Goal: Information Seeking & Learning: Learn about a topic

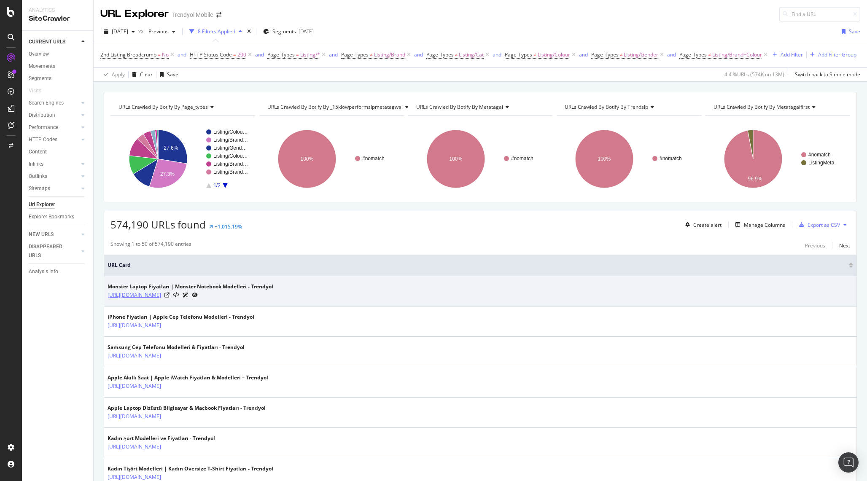
drag, startPoint x: 104, startPoint y: 295, endPoint x: 159, endPoint y: 297, distance: 55.2
click at [204, 306] on td "Monster Laptop Fiyatları | Monster Notebook Modelleri - Trendyol https://www.tr…" at bounding box center [480, 291] width 752 height 30
click at [161, 295] on link "[URL][DOMAIN_NAME]" at bounding box center [134, 295] width 54 height 8
click at [169, 295] on icon at bounding box center [166, 295] width 5 height 5
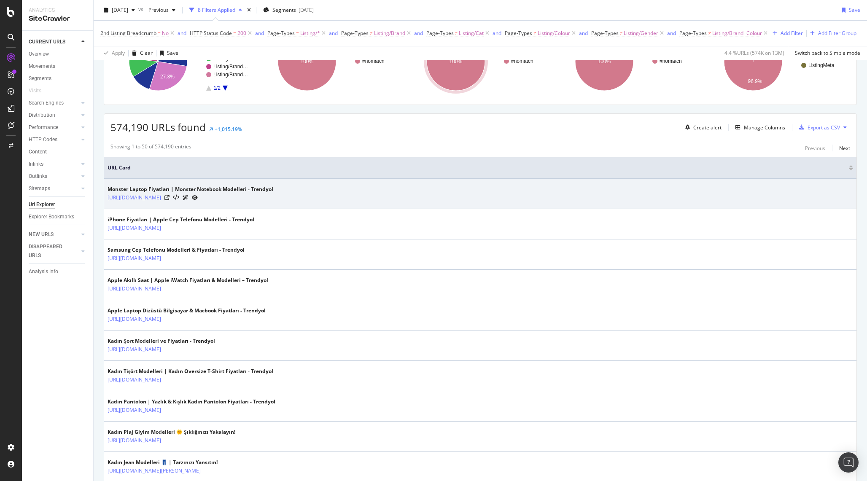
scroll to position [96, 0]
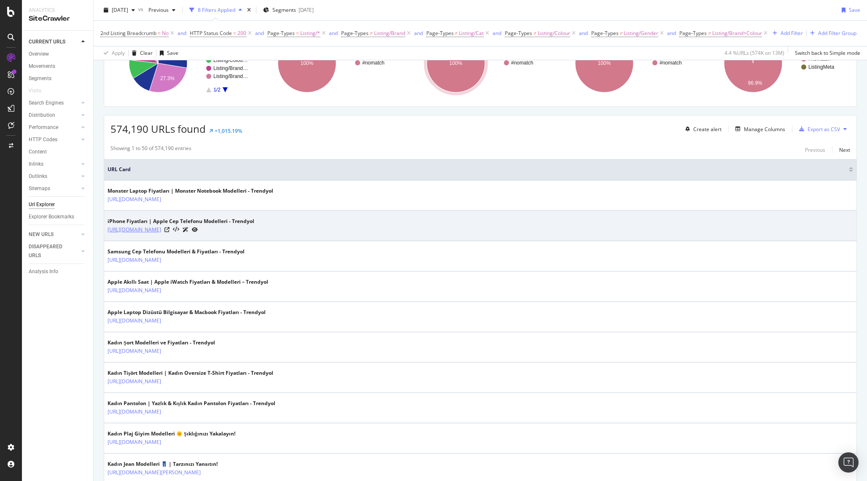
drag, startPoint x: 100, startPoint y: 233, endPoint x: 160, endPoint y: 227, distance: 59.7
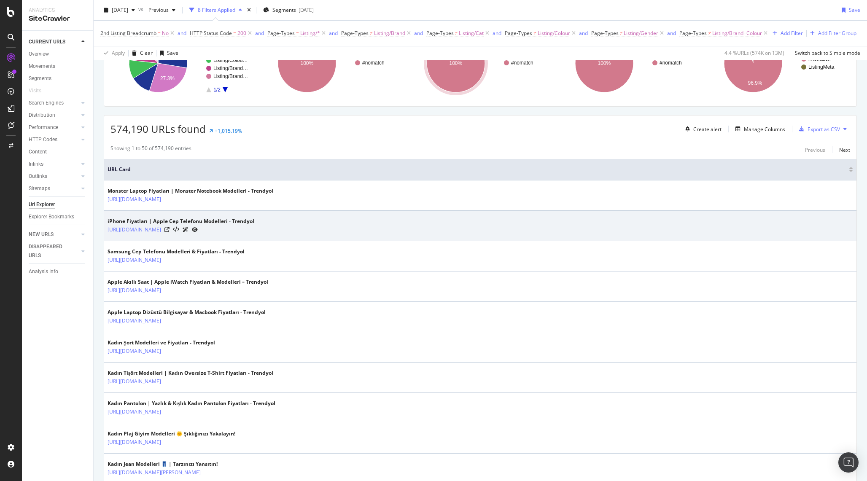
drag, startPoint x: 263, startPoint y: 230, endPoint x: 107, endPoint y: 229, distance: 156.8
click at [107, 229] on td "iPhone Fiyatları | Apple Cep Telefonu Modelleri - Trendyol https://www.trendyol…" at bounding box center [480, 226] width 752 height 30
copy link "https://www.trendyol.com/apple-cep-telefonu-x-b101470-c103498"
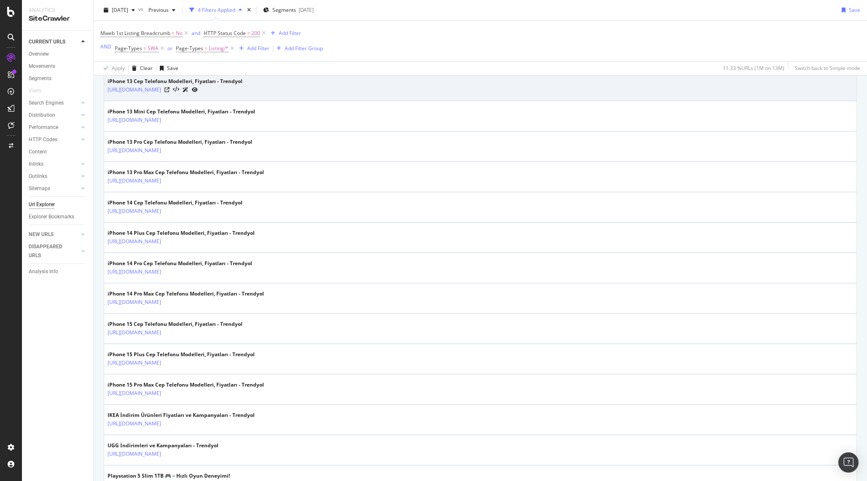
scroll to position [402, 0]
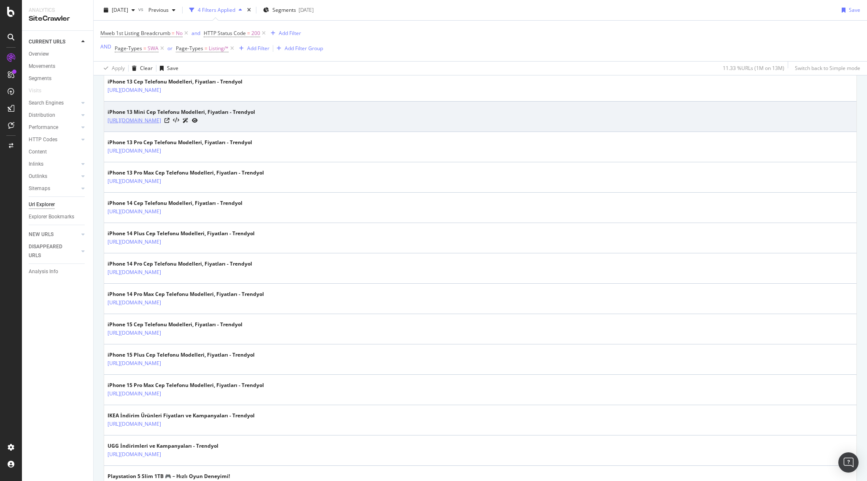
drag, startPoint x: 298, startPoint y: 122, endPoint x: 107, endPoint y: 125, distance: 191.0
click at [107, 125] on div "https://www.trendyol.com/iphone-13-mini-cep-telefonu-x-c103498-a292-v613188" at bounding box center [181, 120] width 148 height 9
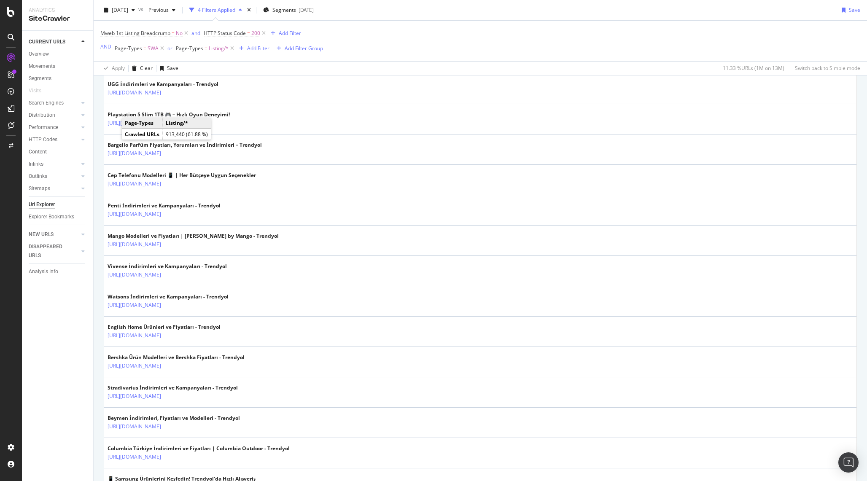
scroll to position [784, 0]
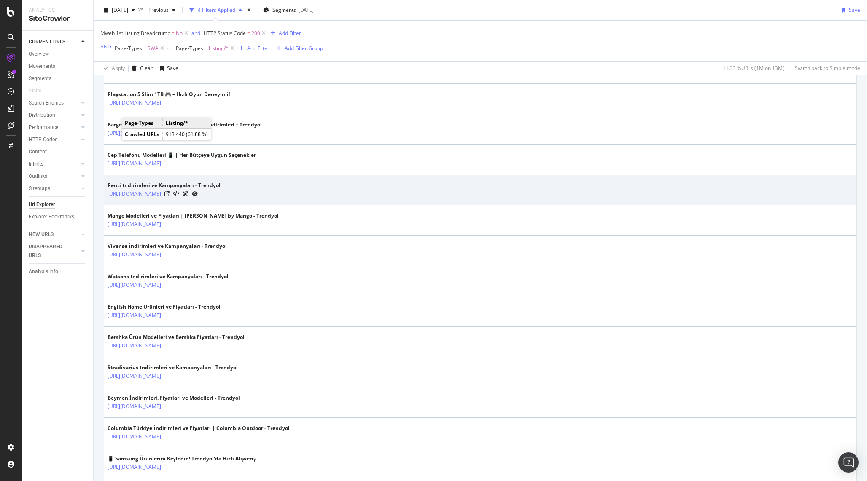
drag, startPoint x: 101, startPoint y: 196, endPoint x: 193, endPoint y: 196, distance: 91.5
click at [193, 196] on div "URLs Crawled By Botify By page_types Chart (by Value) Table Expand Export as CS…" at bounding box center [480, 198] width 773 height 1750
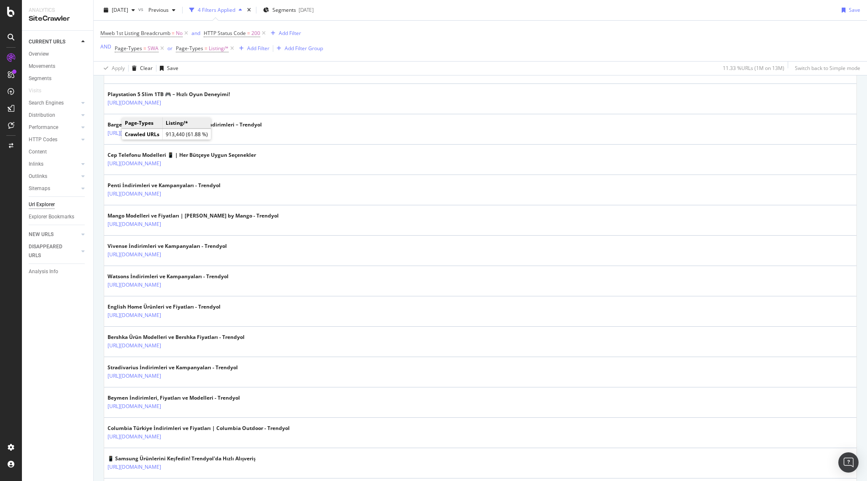
click at [100, 202] on div "URLs Crawled By Botify By page_types Chart (by Value) Table Expand Export as CS…" at bounding box center [480, 198] width 773 height 1750
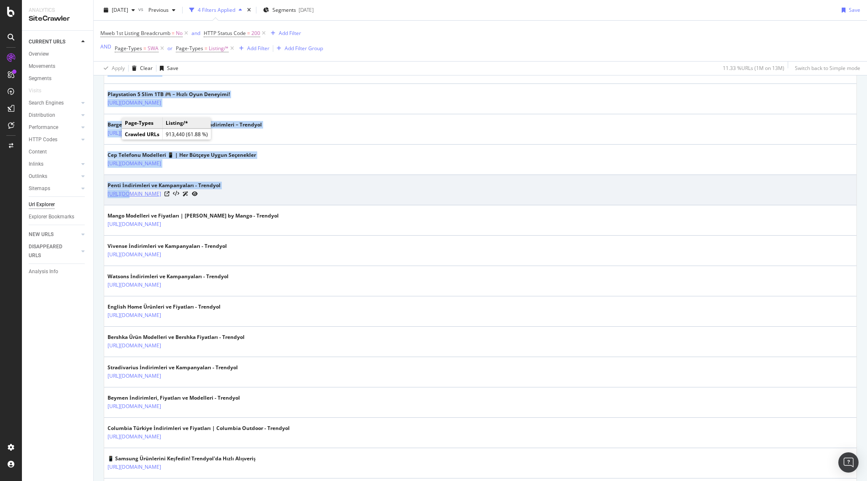
drag, startPoint x: 99, startPoint y: 197, endPoint x: 125, endPoint y: 197, distance: 26.1
click at [125, 197] on div "URLs Crawled By Botify By page_types Chart (by Value) Table Expand Export as CS…" at bounding box center [480, 198] width 773 height 1750
click at [169, 194] on icon at bounding box center [166, 193] width 5 height 5
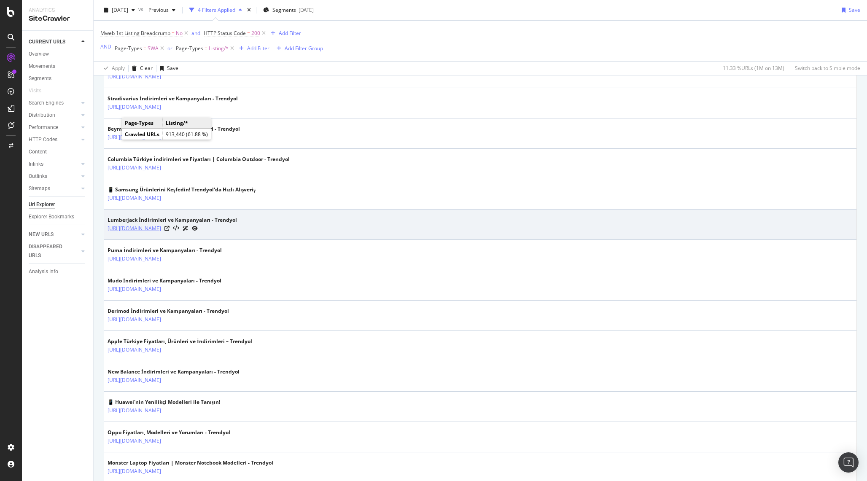
scroll to position [1377, 0]
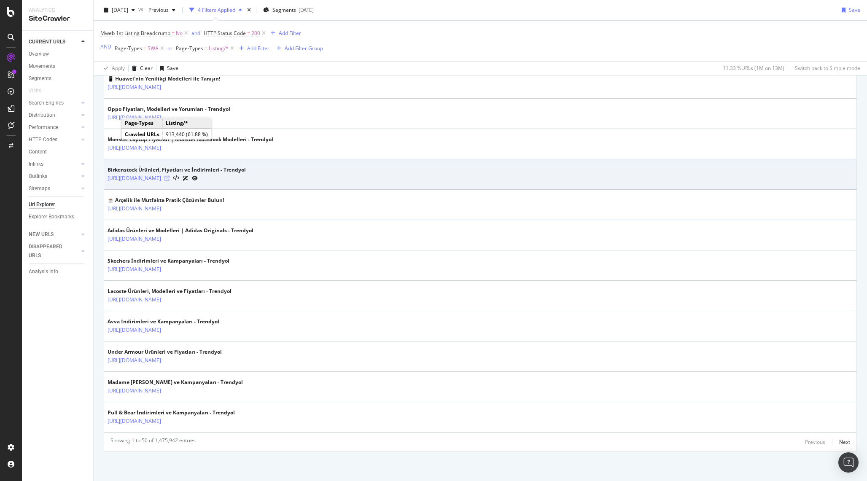
click at [169, 177] on icon at bounding box center [166, 178] width 5 height 5
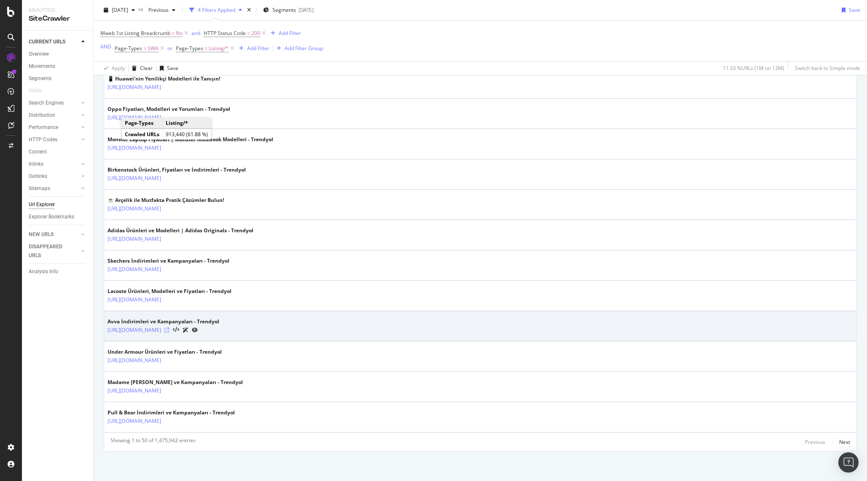
click at [169, 330] on icon at bounding box center [166, 330] width 5 height 5
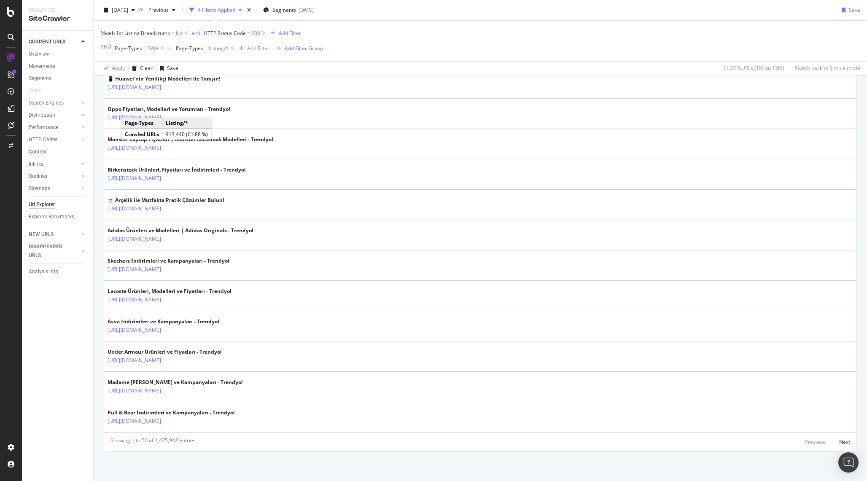
click at [74, 338] on div "CURRENT URLS Overview Movements Segments Visits Search Engines Top Charts Segme…" at bounding box center [57, 256] width 71 height 450
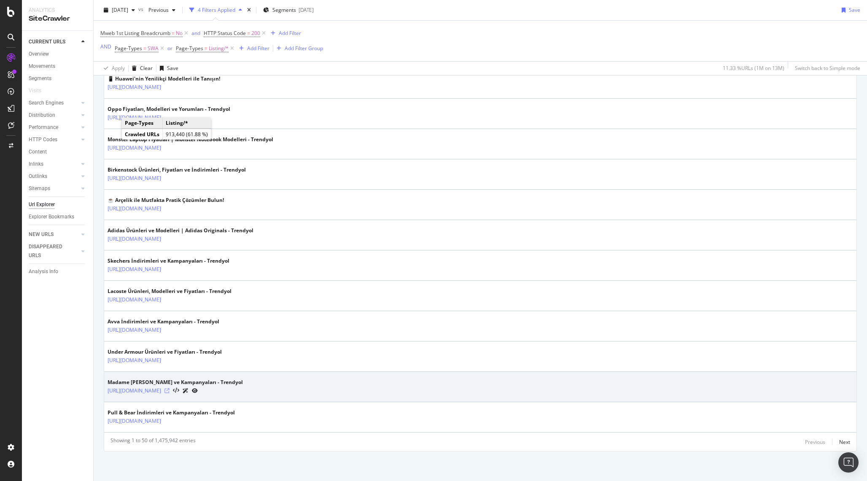
click at [169, 392] on icon at bounding box center [166, 390] width 5 height 5
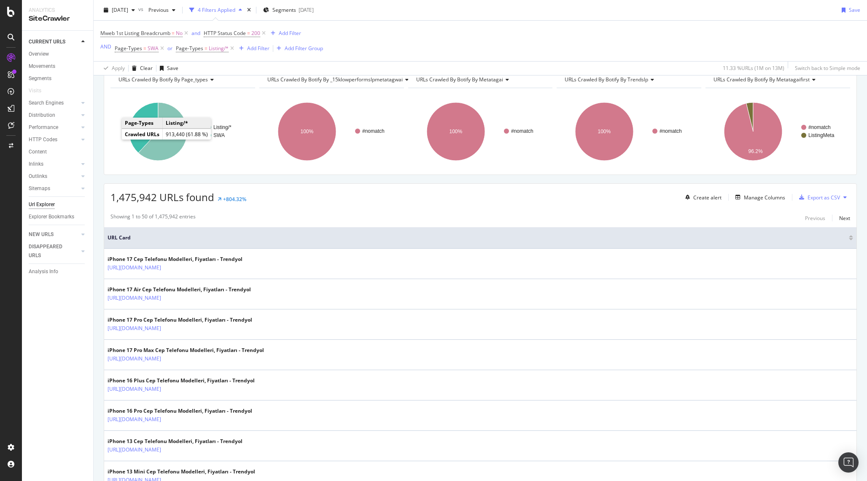
scroll to position [0, 0]
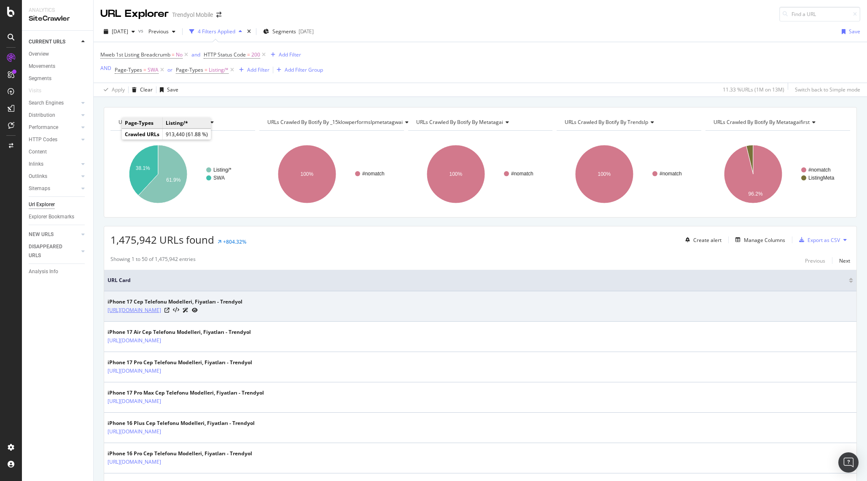
copy link "https://www.trendyol.com/iphone-17-cep-telefonu-x-c103498-a292-v10632549"
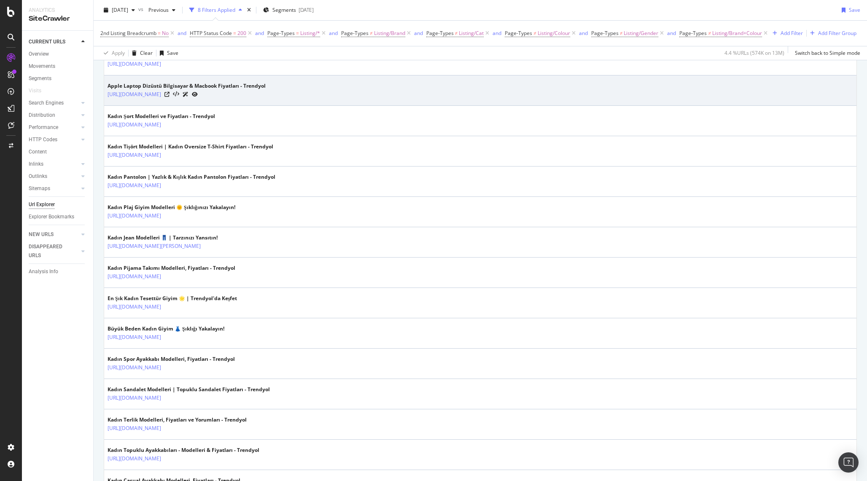
scroll to position [318, 0]
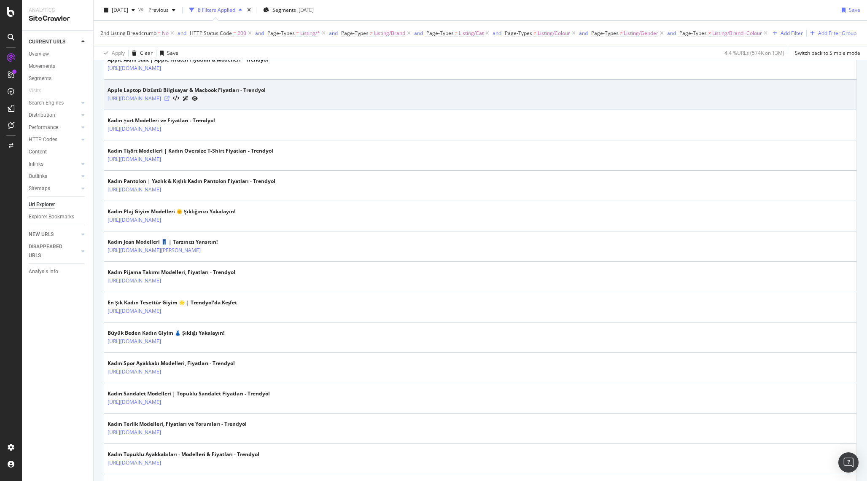
click at [169, 99] on icon at bounding box center [166, 98] width 5 height 5
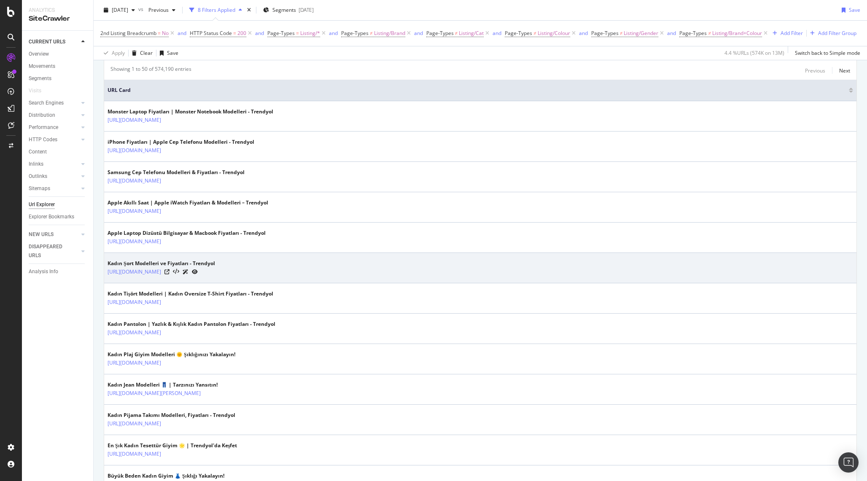
scroll to position [0, 0]
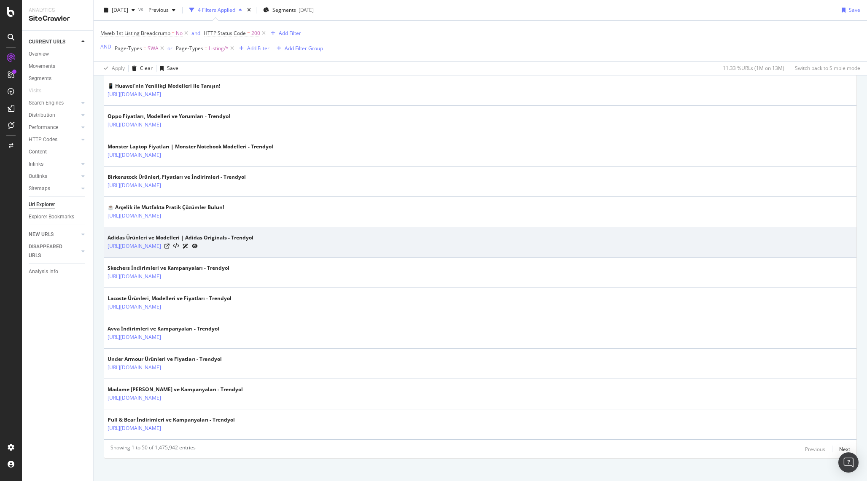
scroll to position [1343, 0]
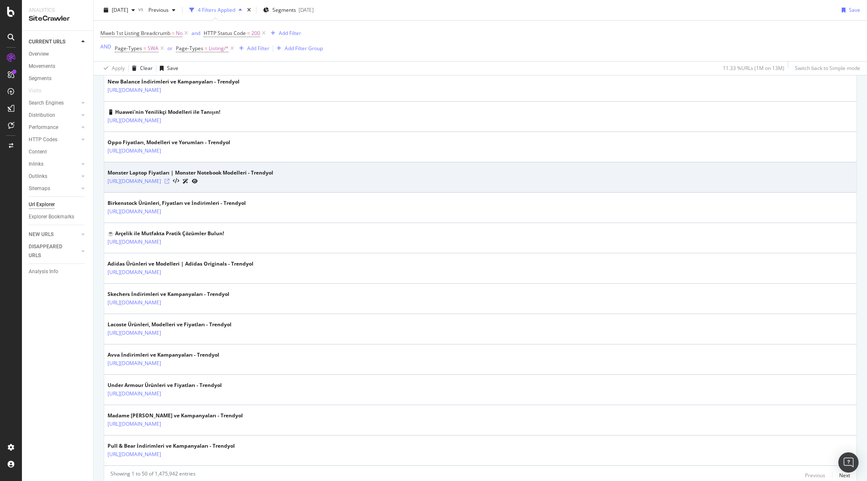
click at [169, 181] on icon at bounding box center [166, 181] width 5 height 5
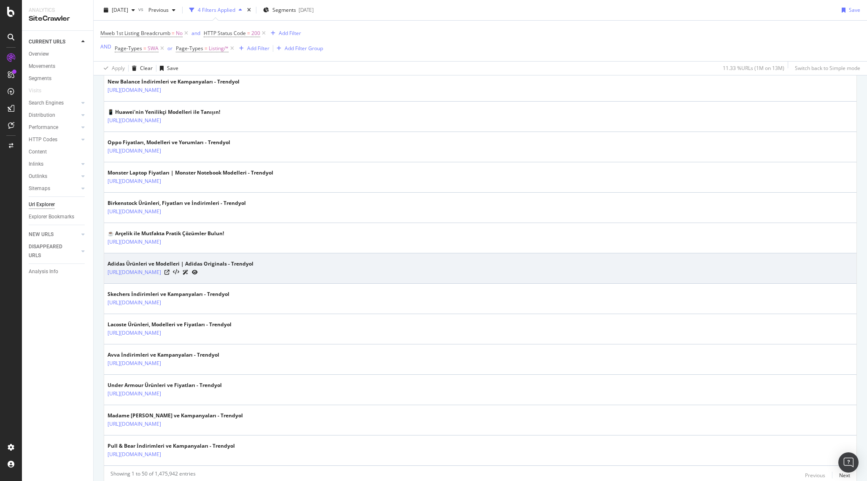
scroll to position [1377, 0]
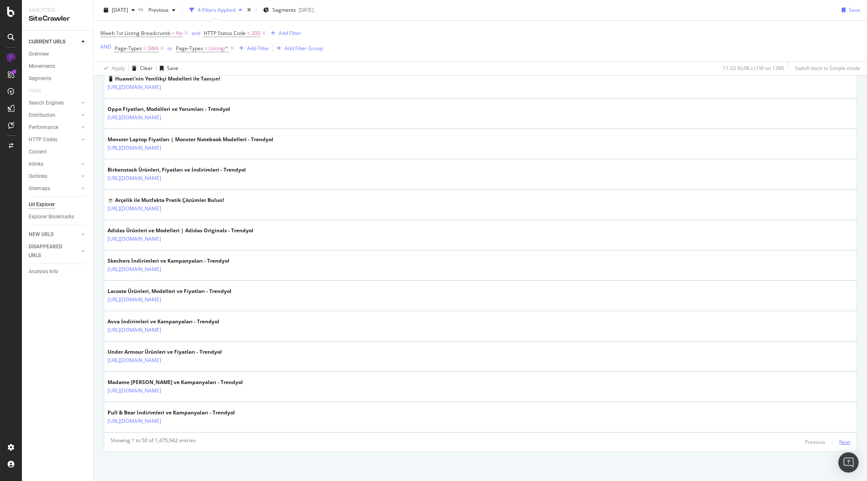
click at [846, 438] on div "Next" at bounding box center [844, 441] width 11 height 7
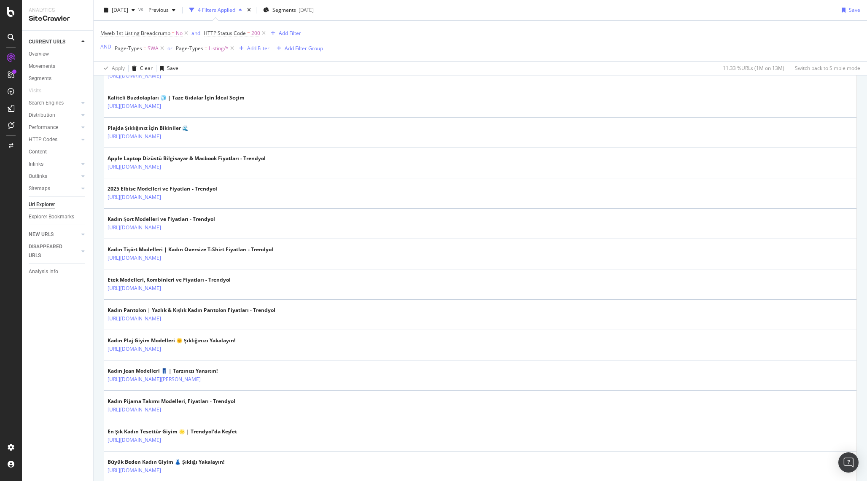
scroll to position [630, 0]
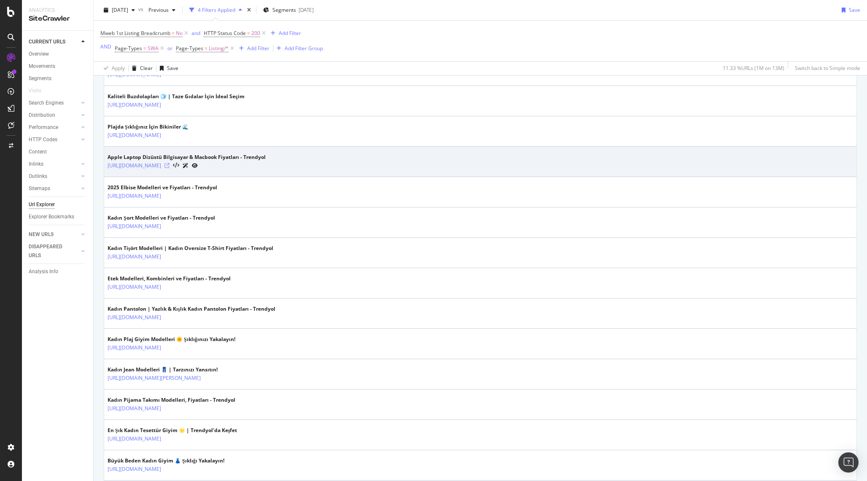
click at [169, 165] on icon at bounding box center [166, 165] width 5 height 5
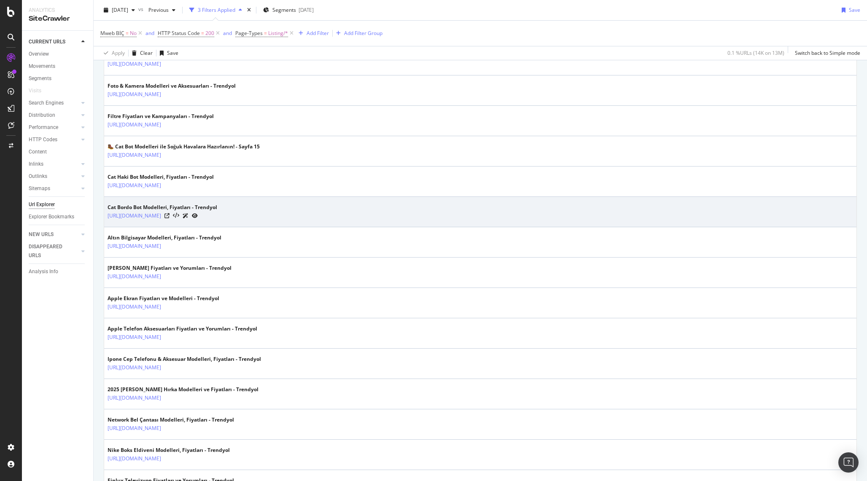
scroll to position [268, 0]
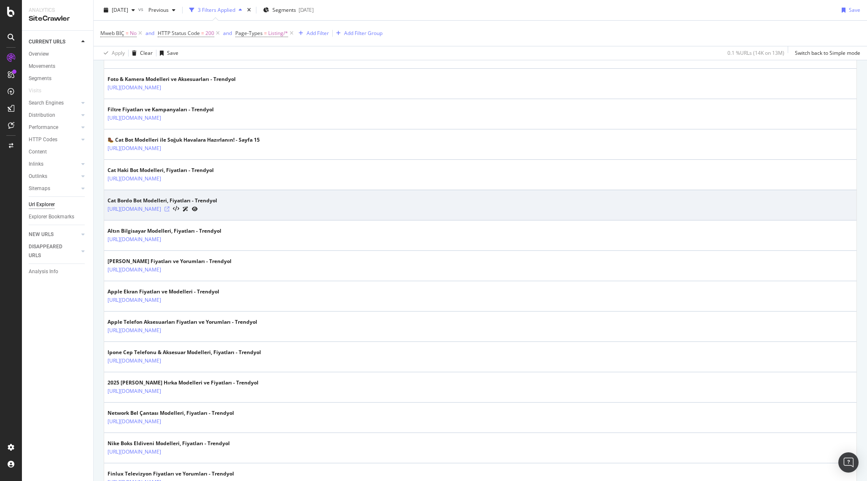
click at [169, 208] on icon at bounding box center [166, 209] width 5 height 5
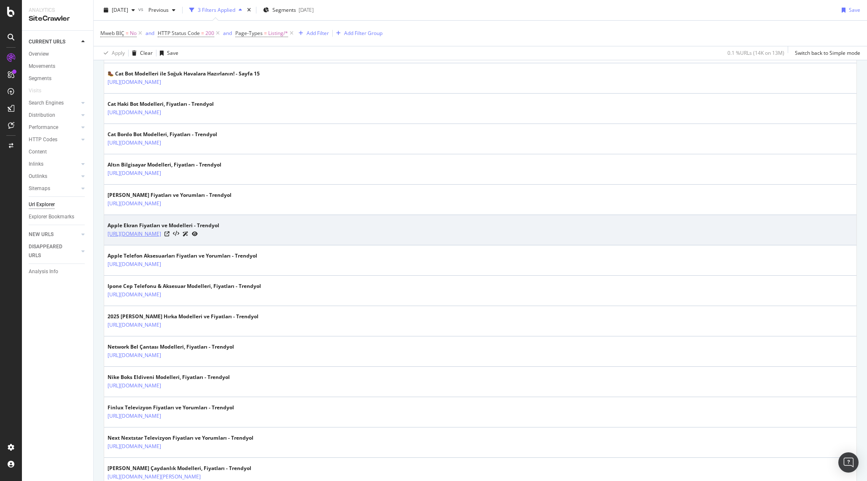
scroll to position [341, 0]
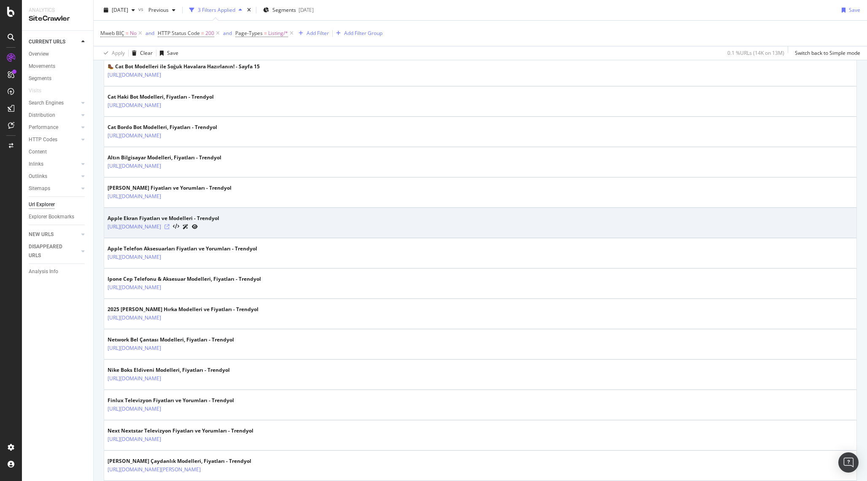
click at [169, 227] on icon at bounding box center [166, 226] width 5 height 5
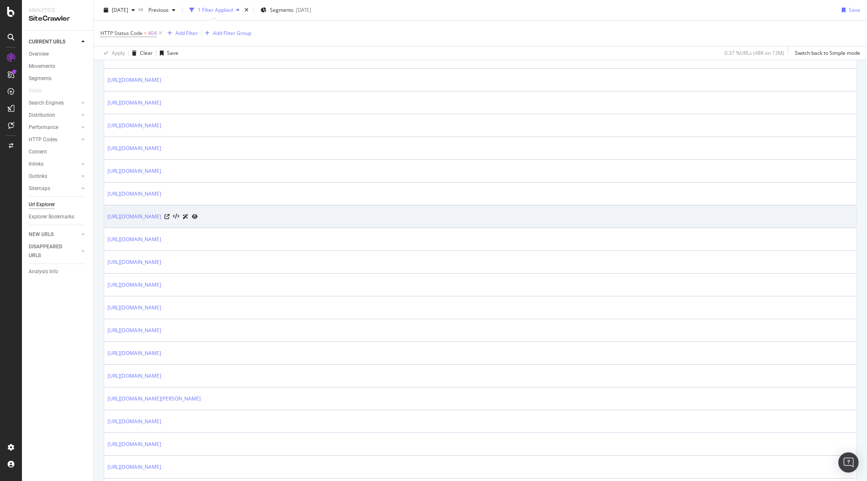
scroll to position [312, 0]
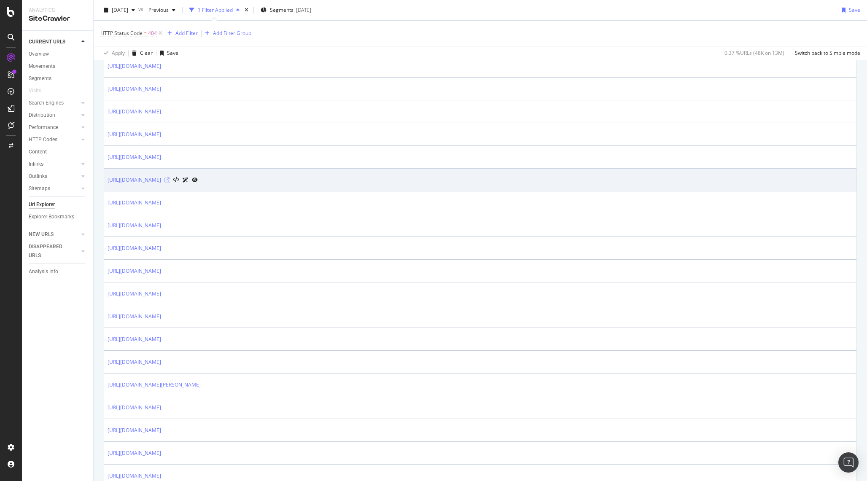
click at [169, 178] on icon at bounding box center [166, 179] width 5 height 5
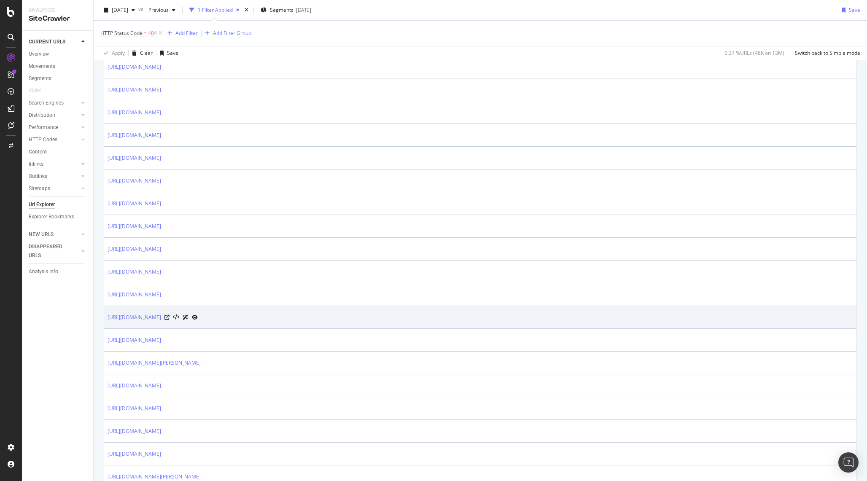
scroll to position [333, 0]
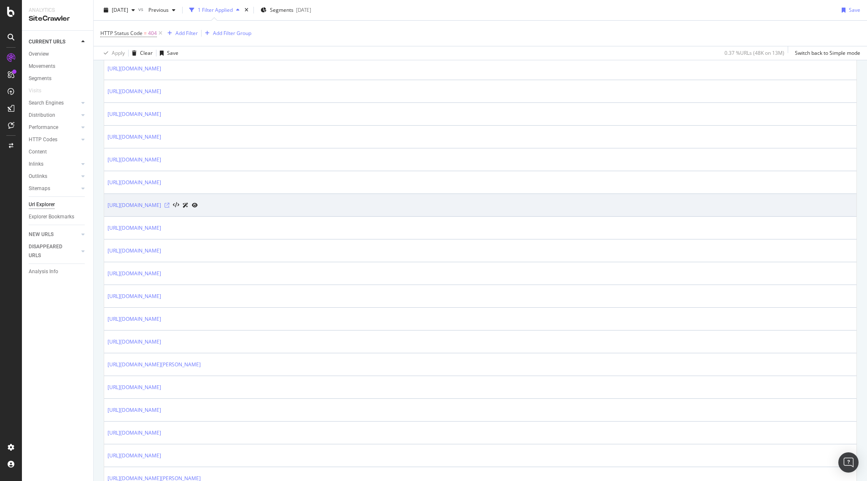
click at [169, 206] on icon at bounding box center [166, 205] width 5 height 5
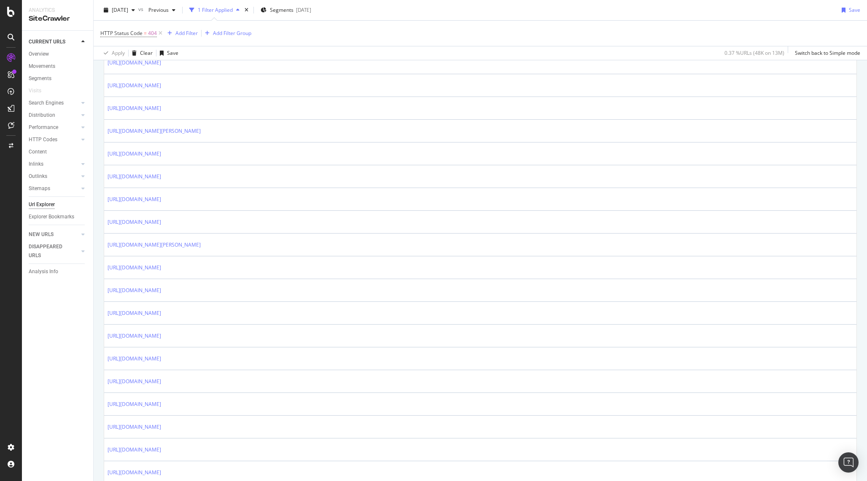
scroll to position [574, 0]
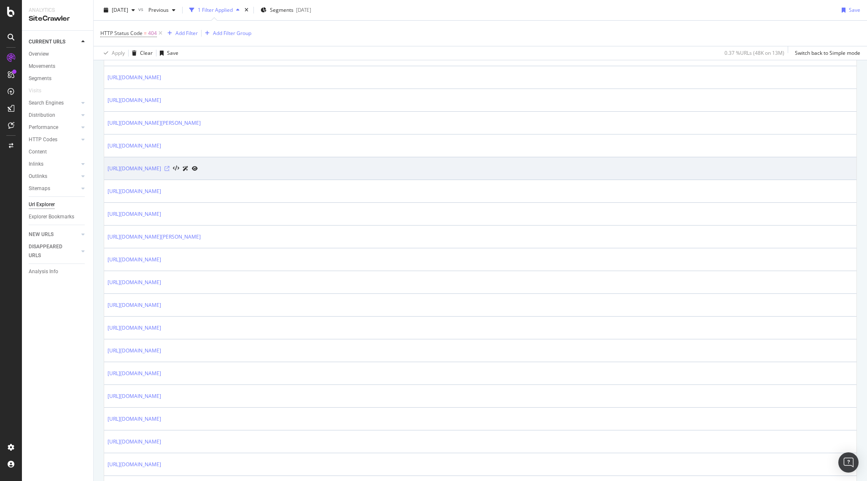
click at [169, 170] on icon at bounding box center [166, 168] width 5 height 5
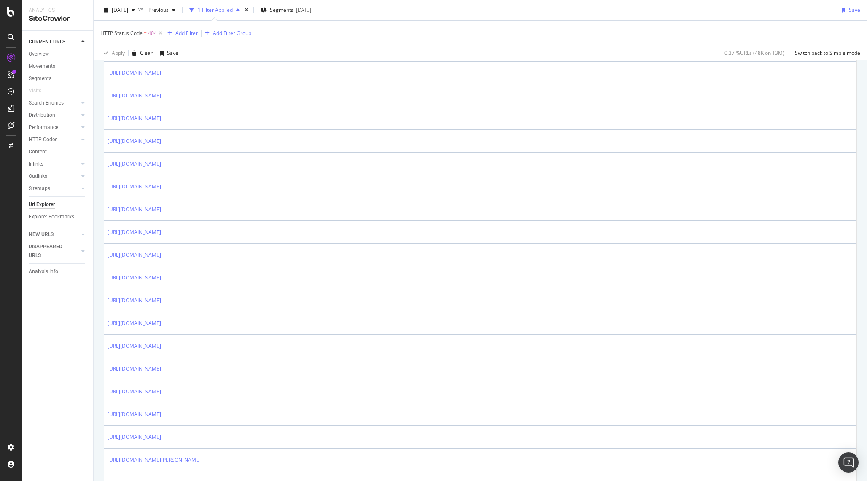
scroll to position [814, 0]
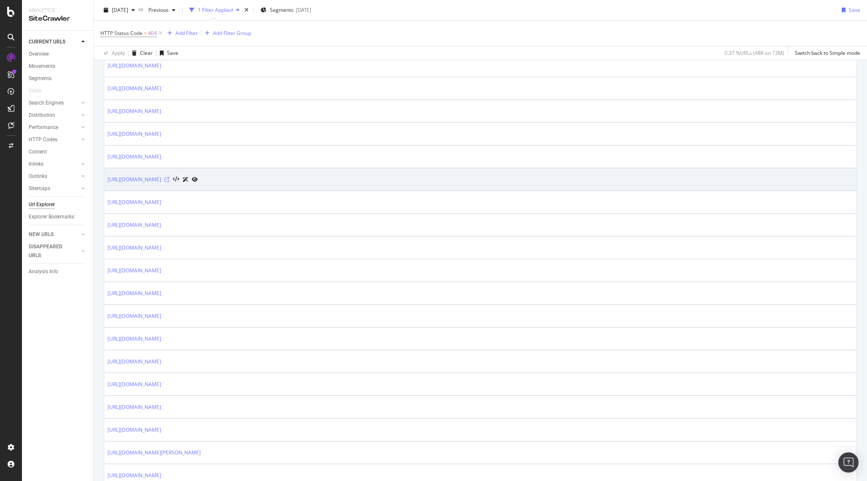
click at [169, 179] on icon at bounding box center [166, 179] width 5 height 5
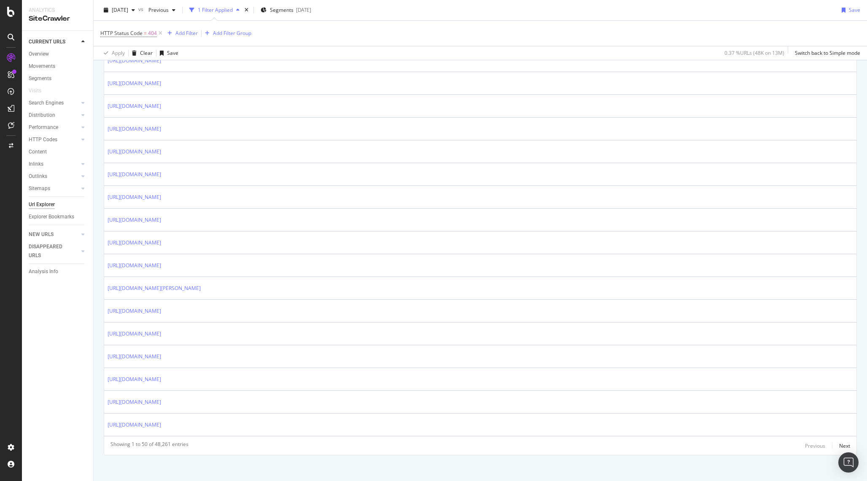
scroll to position [982, 0]
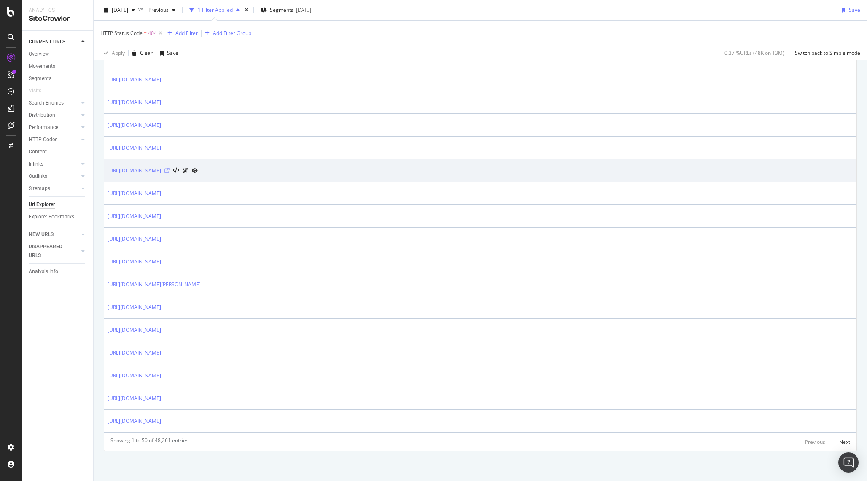
click at [169, 171] on icon at bounding box center [166, 170] width 5 height 5
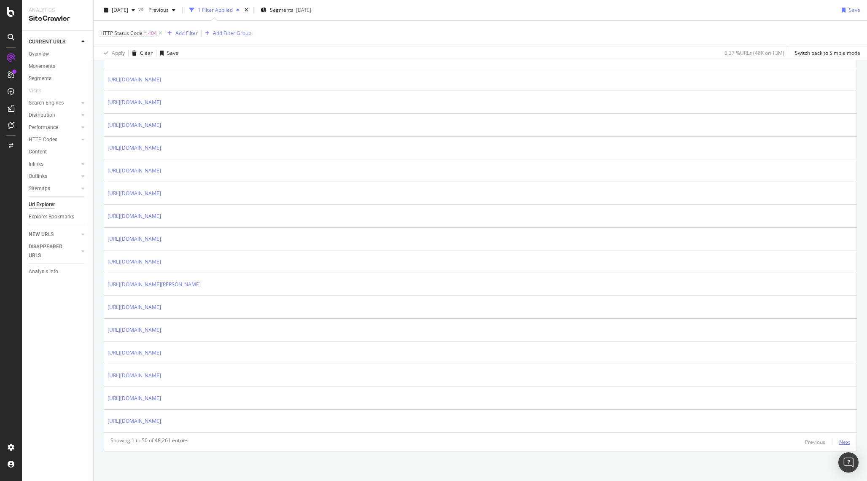
click at [844, 440] on div "Next" at bounding box center [844, 441] width 11 height 7
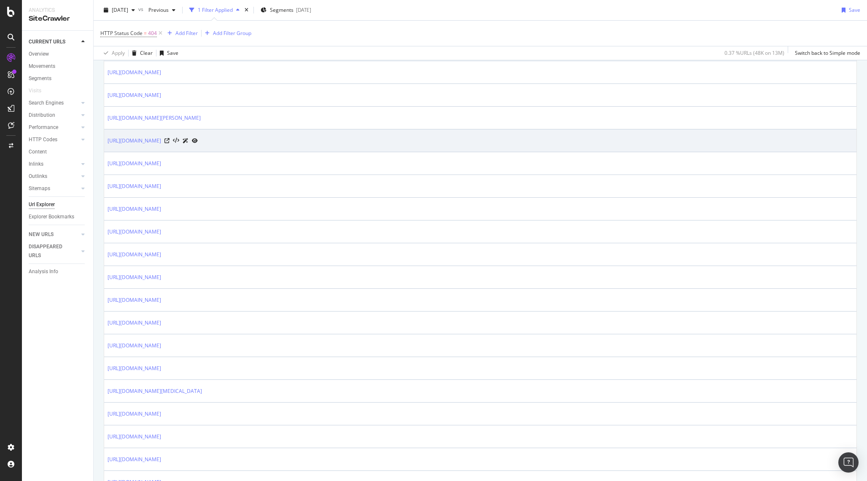
scroll to position [286, 0]
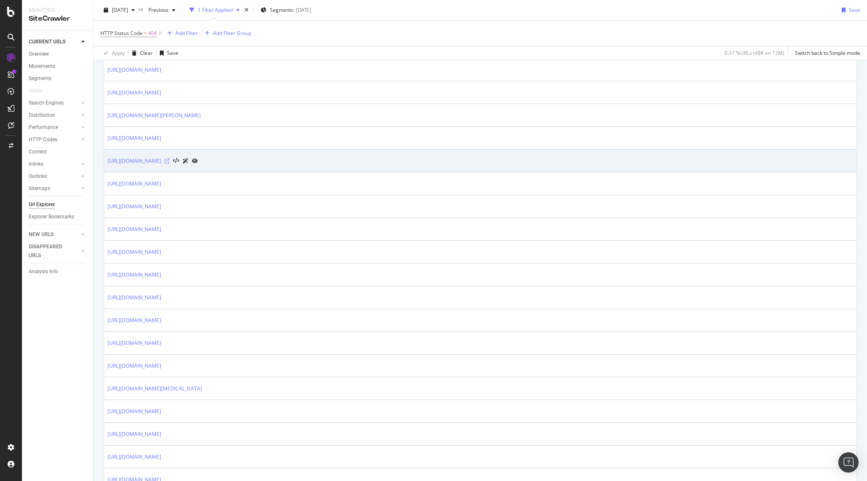
click at [169, 159] on icon at bounding box center [166, 160] width 5 height 5
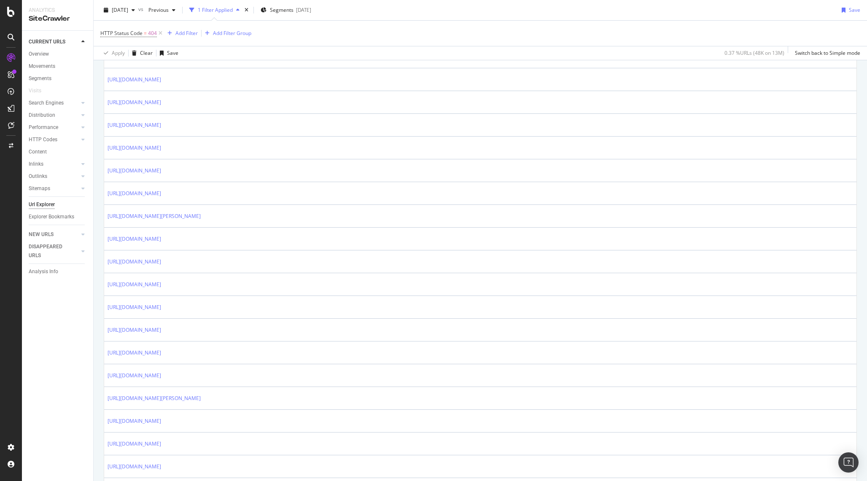
scroll to position [982, 0]
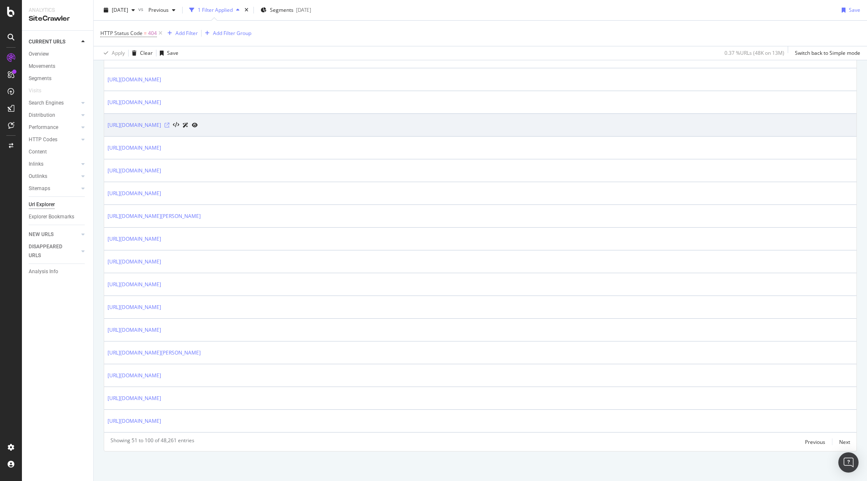
click at [169, 124] on icon at bounding box center [166, 125] width 5 height 5
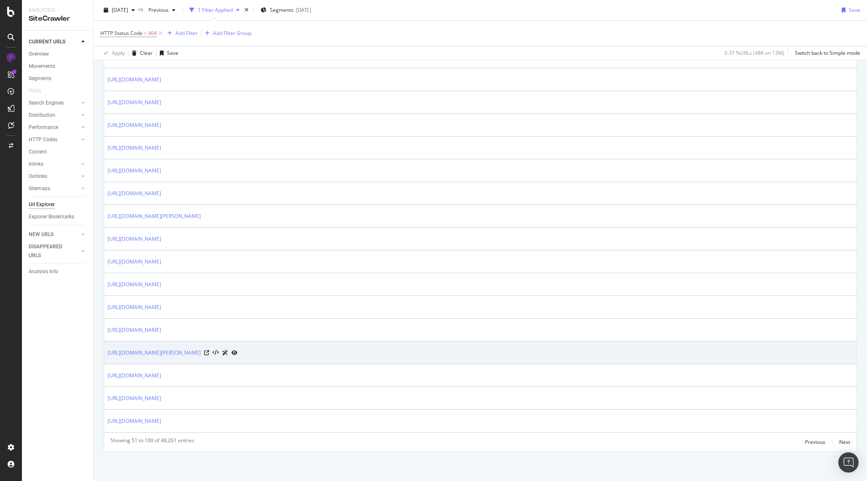
click at [237, 350] on div "https://www.trendyol.com/aydin-kabak-tatlisi-y-s79221" at bounding box center [172, 352] width 130 height 9
click at [209, 353] on icon at bounding box center [206, 352] width 5 height 5
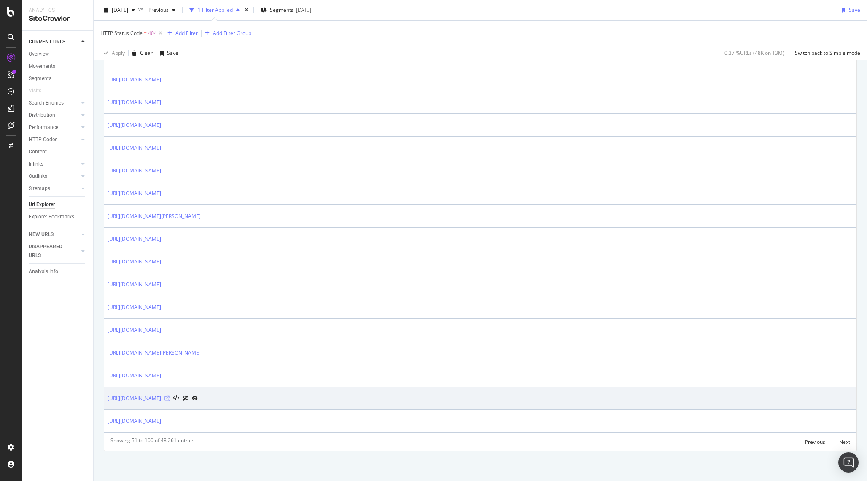
click at [169, 399] on icon at bounding box center [166, 398] width 5 height 5
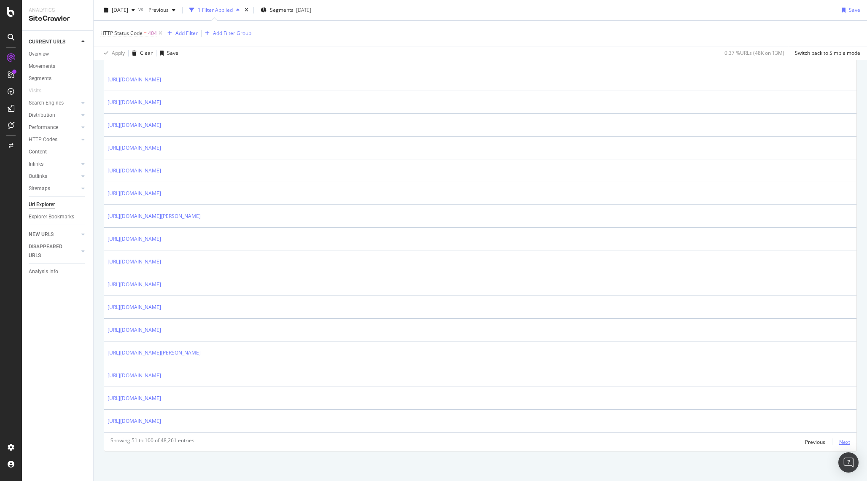
click at [846, 442] on div "Next" at bounding box center [844, 441] width 11 height 7
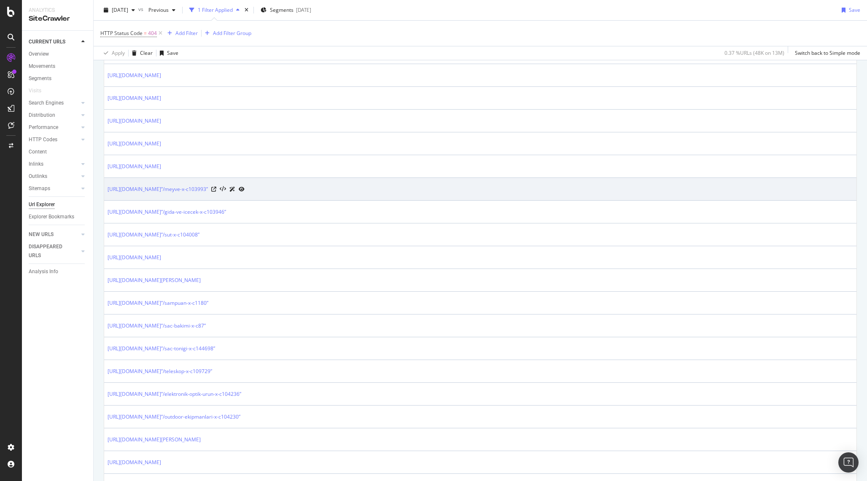
scroll to position [446, 0]
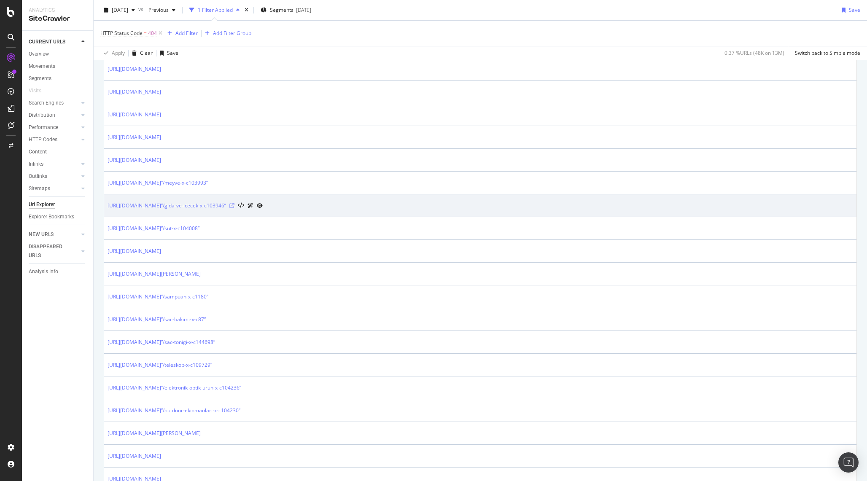
click at [234, 207] on icon at bounding box center [231, 205] width 5 height 5
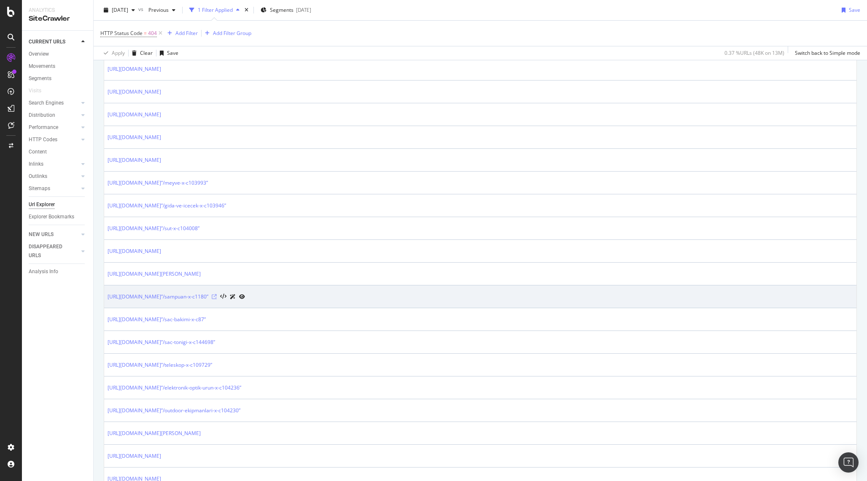
click at [217, 297] on icon at bounding box center [214, 296] width 5 height 5
click at [202, 298] on link "https://www.trendyol.com/s/”/sampuan-x-c1180”" at bounding box center [157, 297] width 101 height 8
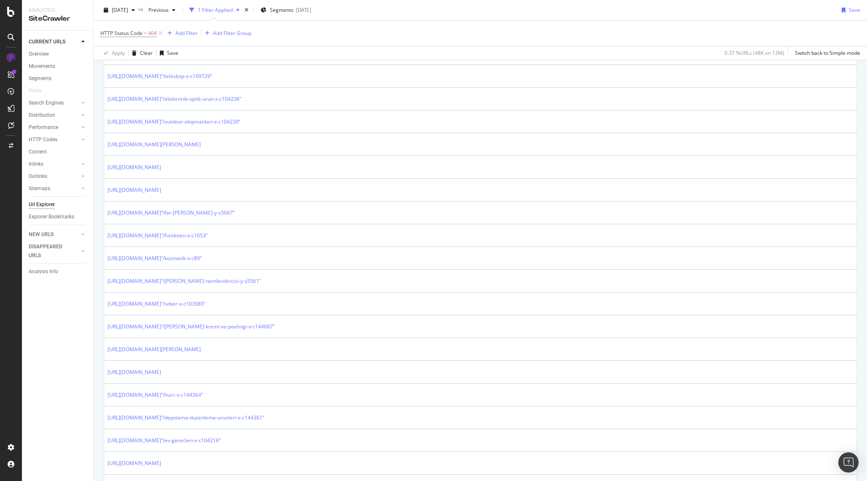
scroll to position [737, 0]
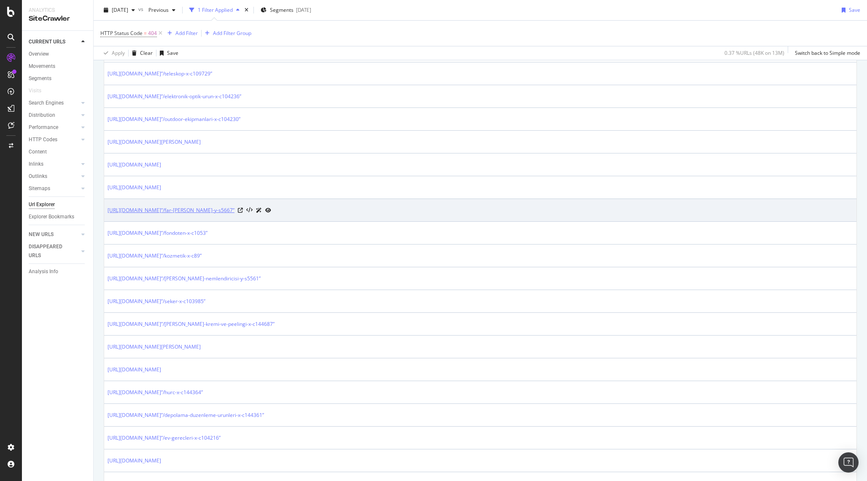
click at [209, 212] on link "https://www.trendyol.com/s/”/far-paleti-y-s5667”" at bounding box center [170, 210] width 127 height 8
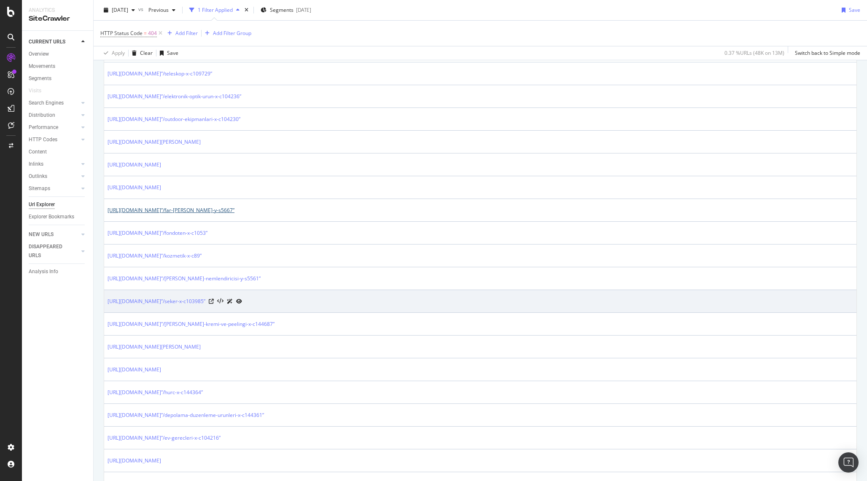
scroll to position [982, 0]
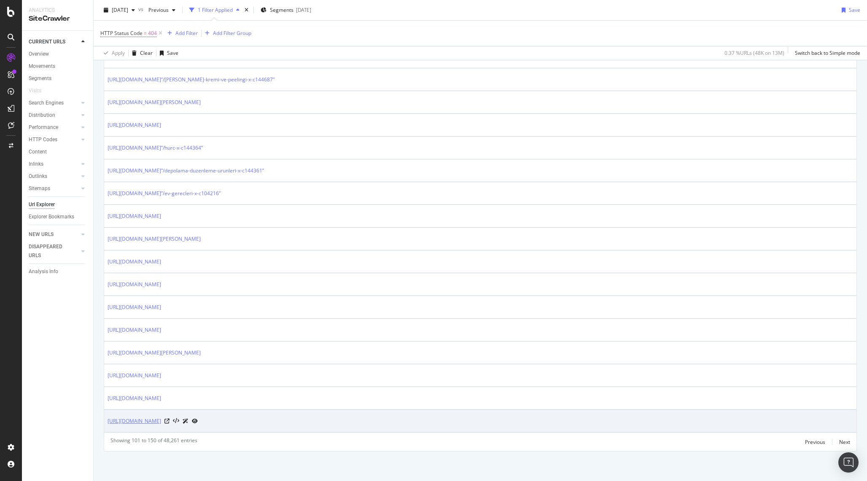
click at [161, 422] on link "https://www.trendyol.com/oris-aquis-saat-y-s288048" at bounding box center [134, 421] width 54 height 8
click at [169, 423] on icon at bounding box center [166, 421] width 5 height 5
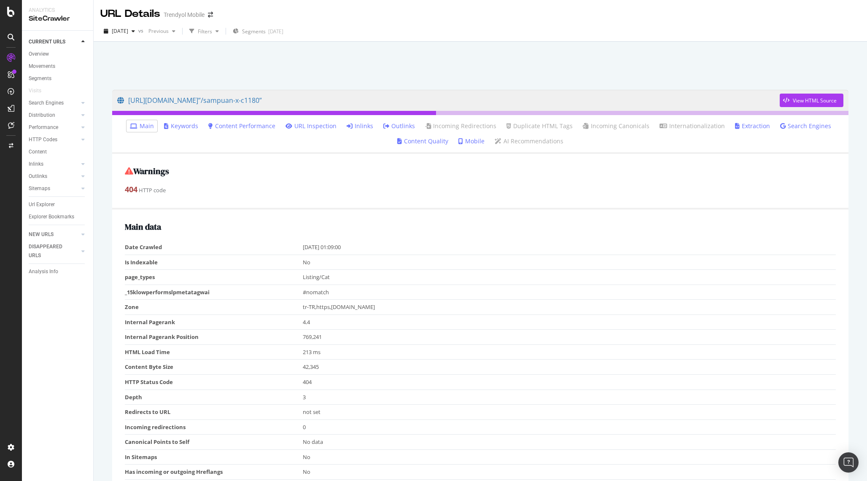
click at [359, 126] on link "Inlinks" at bounding box center [359, 126] width 27 height 8
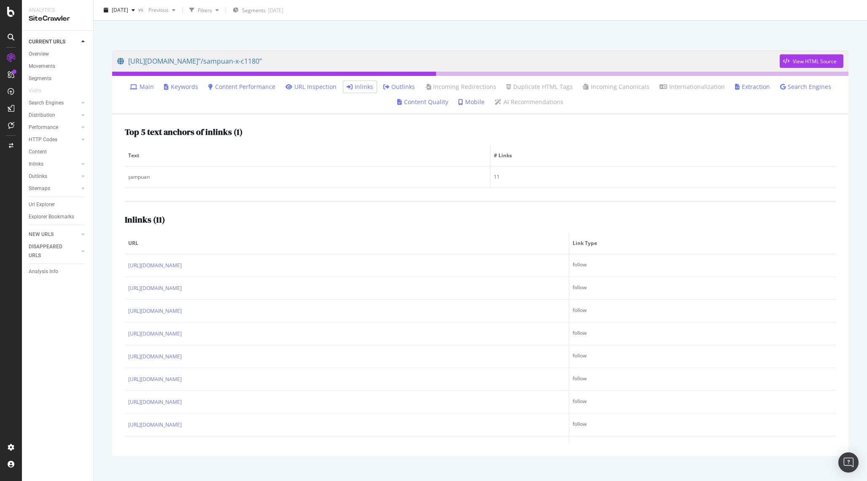
scroll to position [42, 0]
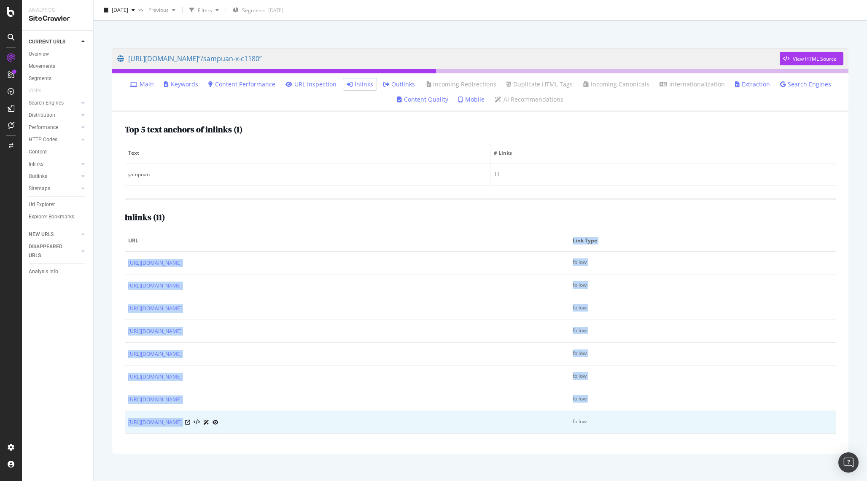
drag, startPoint x: 269, startPoint y: 243, endPoint x: 265, endPoint y: 432, distance: 188.9
click at [265, 432] on table "URL Link Type [URL][DOMAIN_NAME] follow [URL][DOMAIN_NAME] follow [URL][DOMAIN_…" at bounding box center [480, 366] width 711 height 272
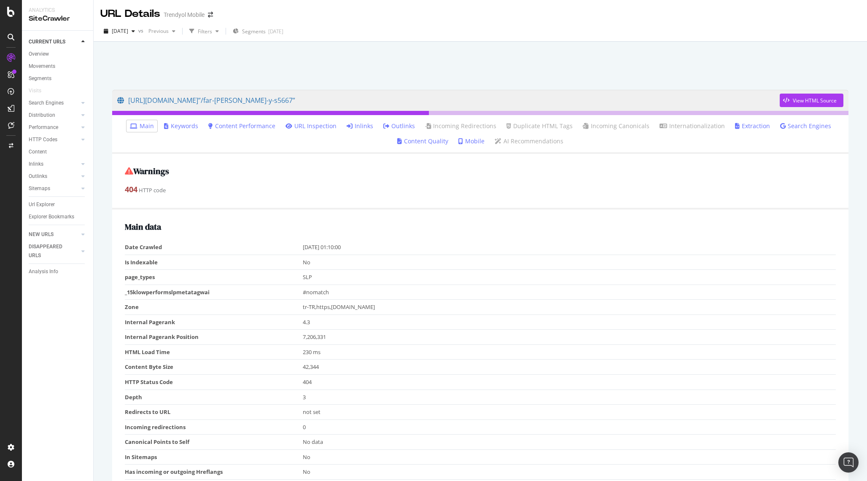
click at [352, 124] on icon at bounding box center [349, 126] width 6 height 6
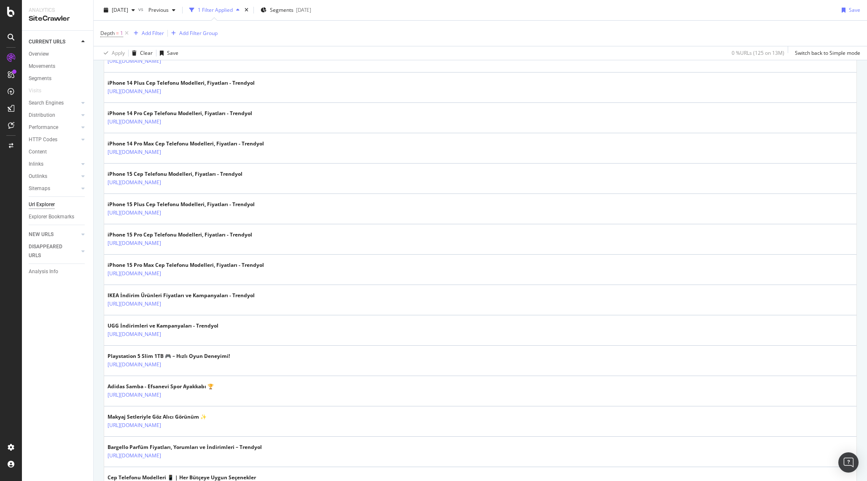
scroll to position [1152, 0]
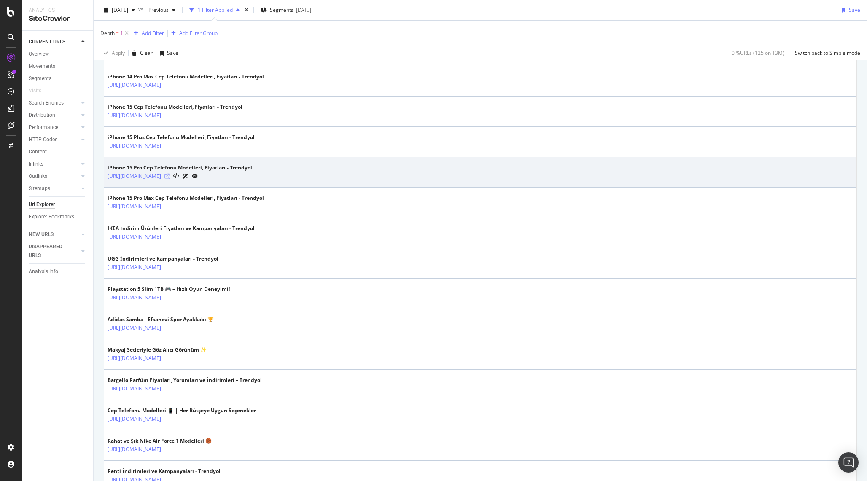
click at [169, 174] on icon at bounding box center [166, 176] width 5 height 5
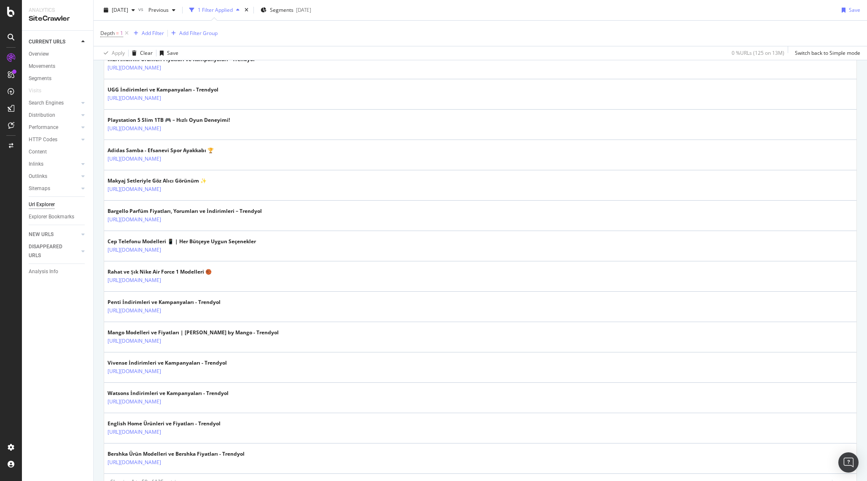
scroll to position [1363, 0]
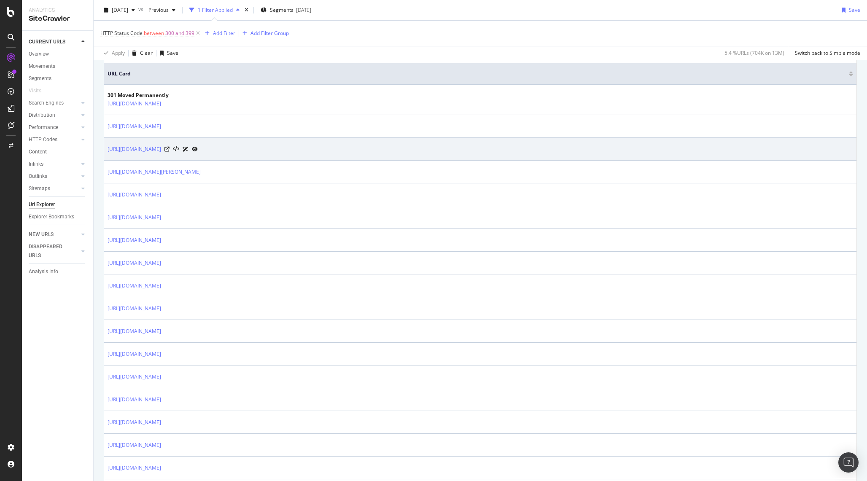
scroll to position [196, 0]
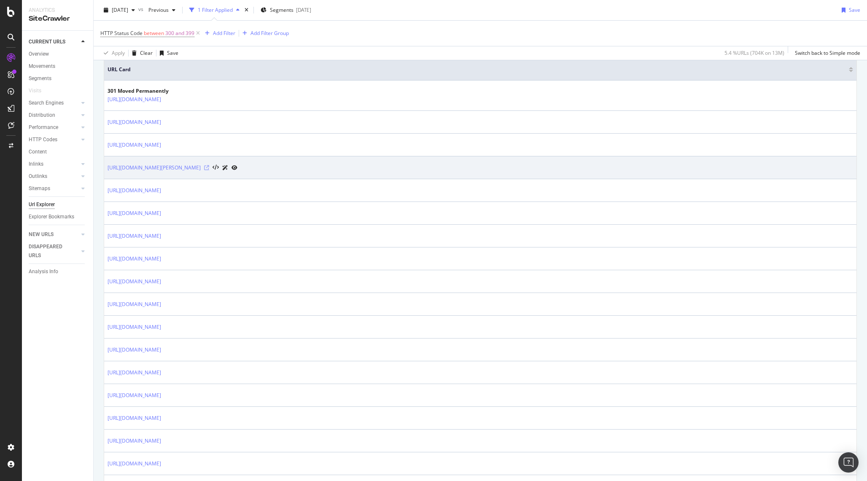
click at [209, 167] on icon at bounding box center [206, 167] width 5 height 5
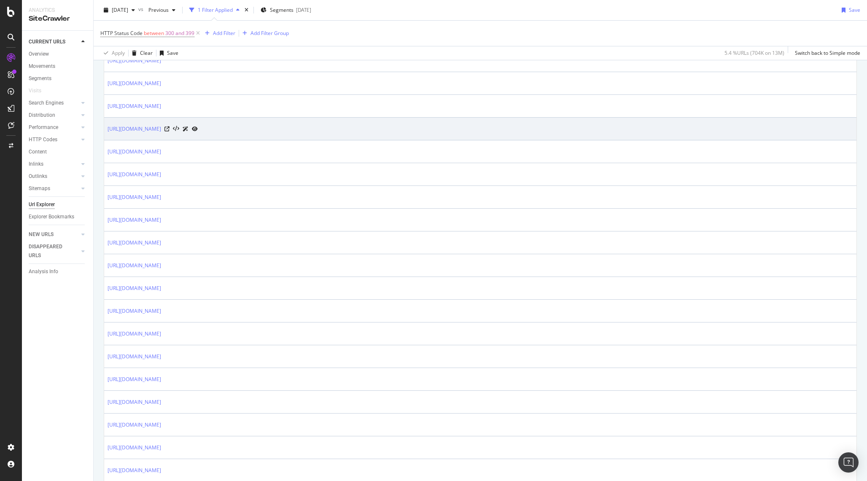
scroll to position [618, 0]
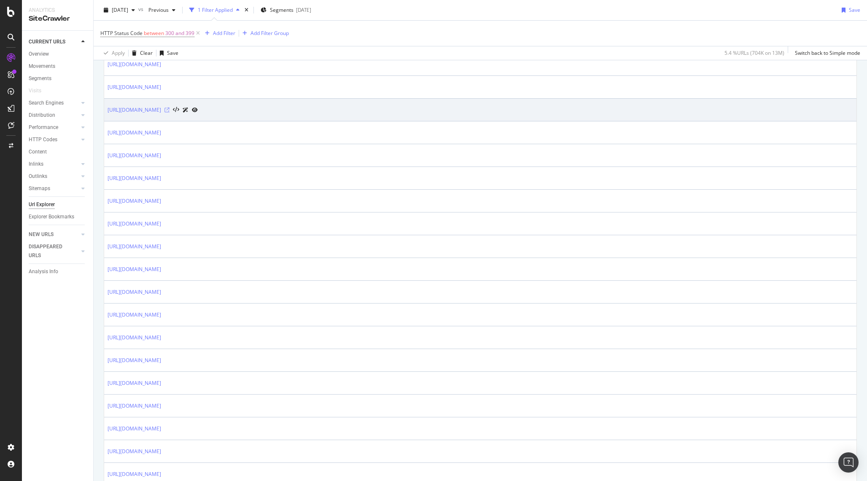
click at [169, 111] on icon at bounding box center [166, 109] width 5 height 5
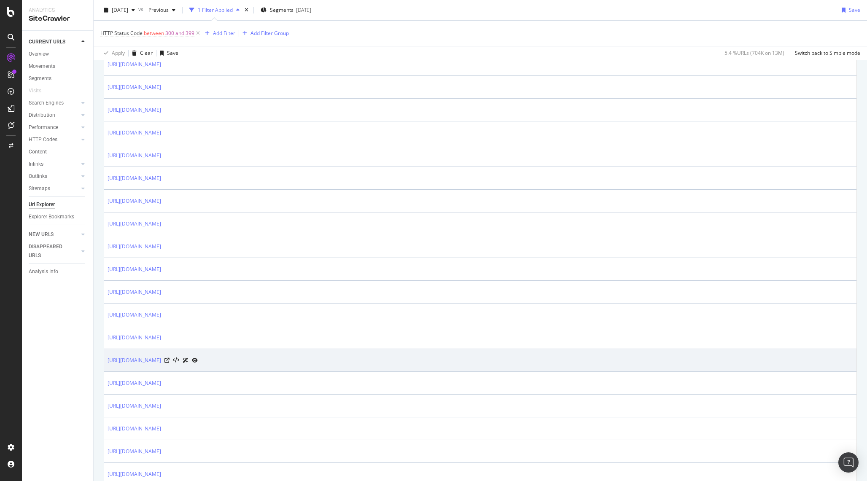
scroll to position [990, 0]
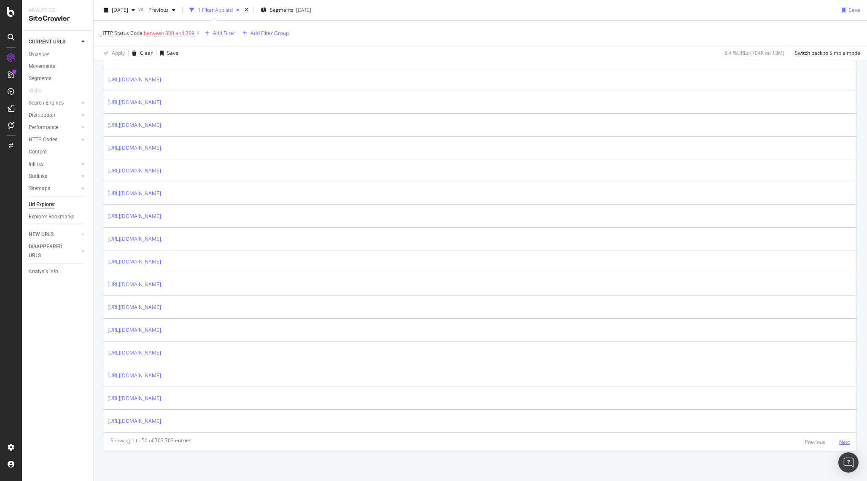
click at [840, 441] on div "Next" at bounding box center [844, 441] width 11 height 7
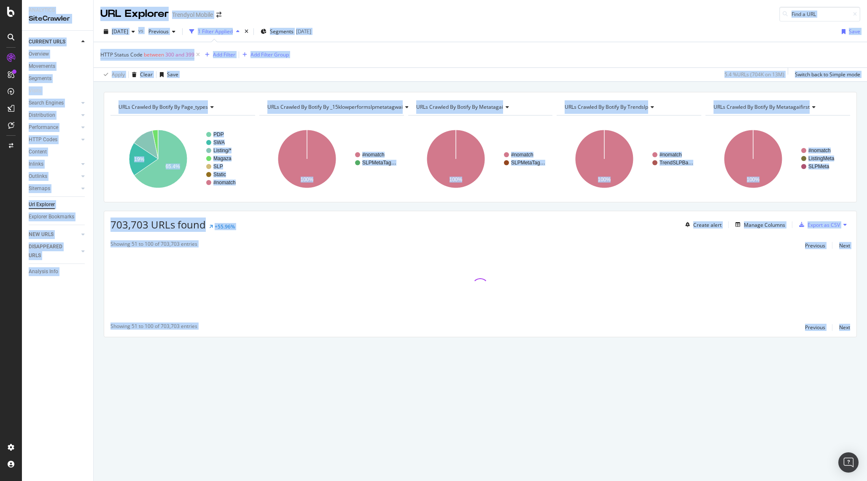
click at [841, 441] on div "URLs Crawled By Botify By page_types Chart (by Value) Table Expand Export as CS…" at bounding box center [480, 281] width 773 height 399
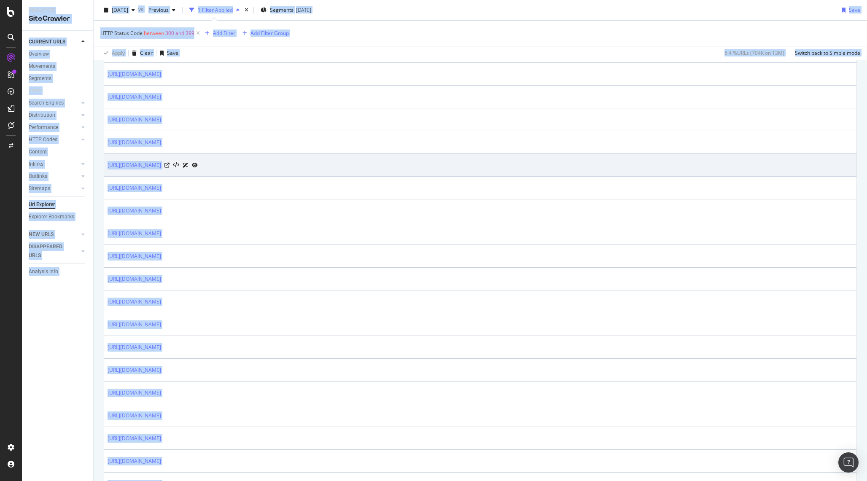
scroll to position [521, 0]
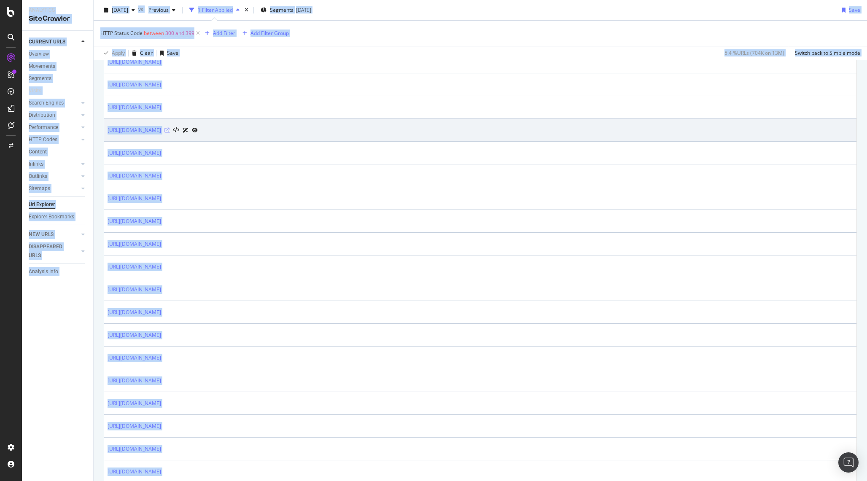
click at [169, 131] on icon at bounding box center [166, 130] width 5 height 5
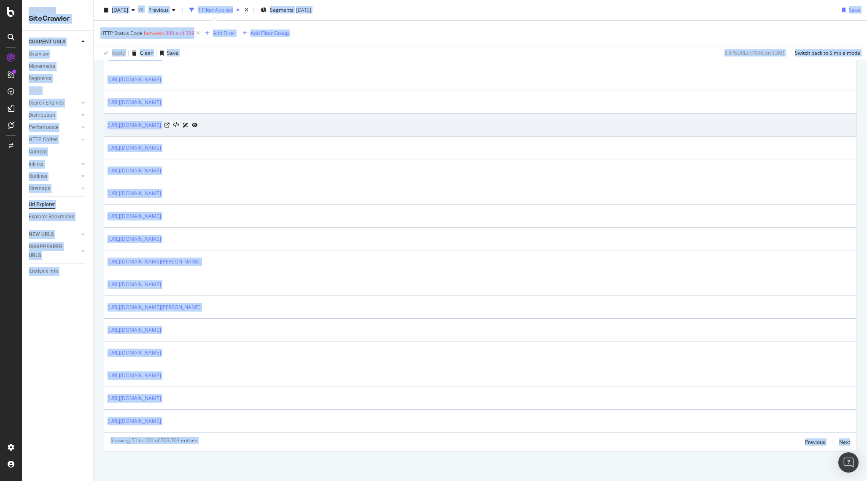
scroll to position [982, 0]
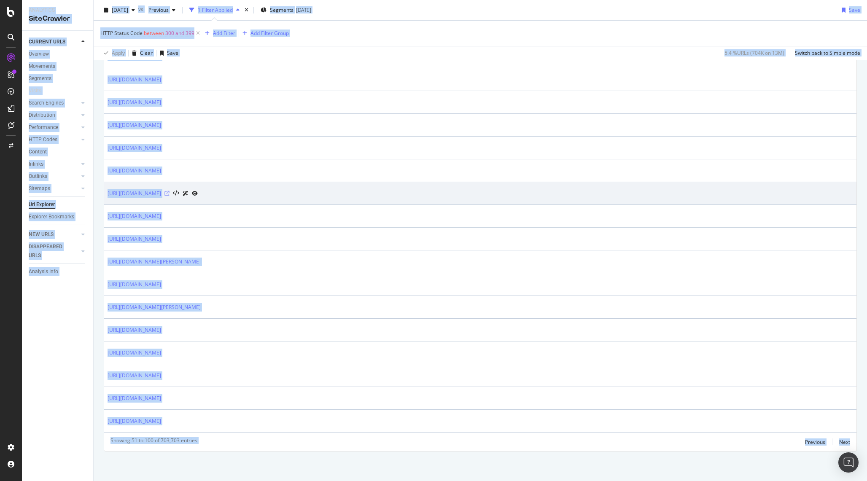
click at [169, 194] on icon at bounding box center [166, 193] width 5 height 5
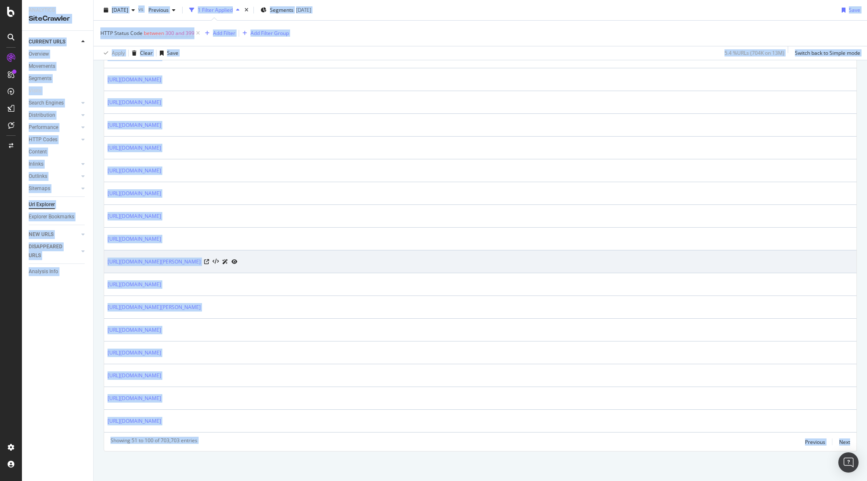
scroll to position [982, 0]
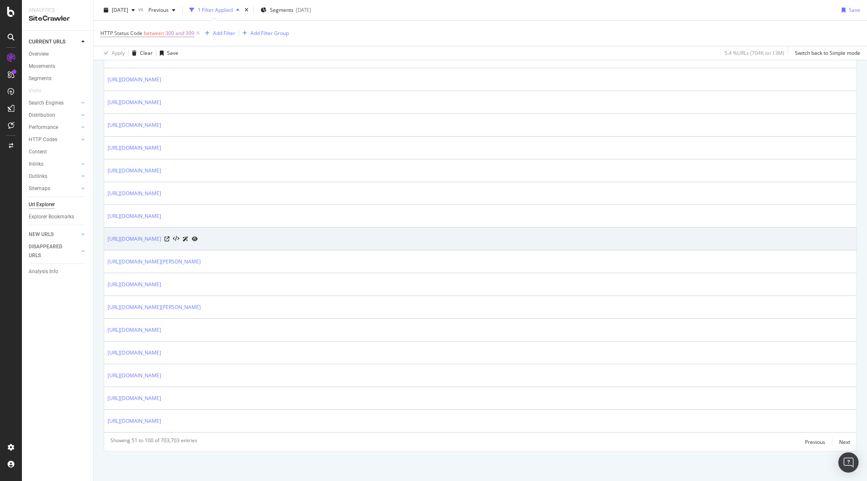
click at [198, 238] on div "[URL][DOMAIN_NAME]" at bounding box center [152, 238] width 90 height 9
click at [169, 238] on icon at bounding box center [166, 238] width 5 height 5
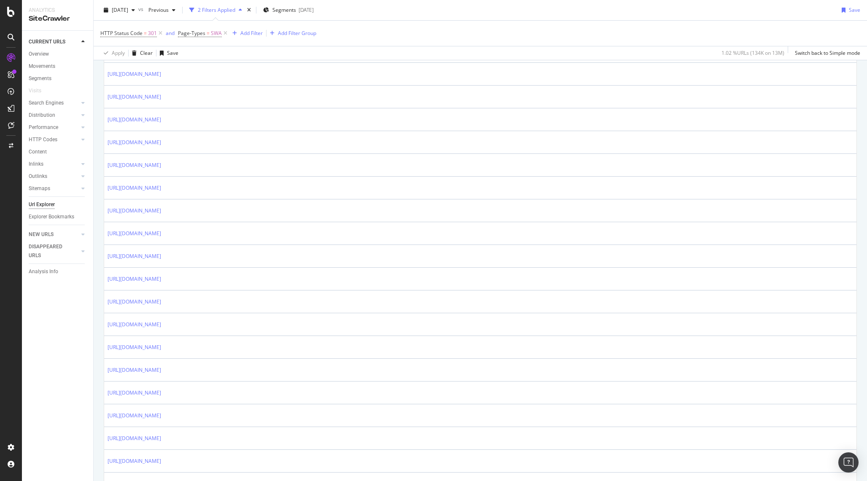
scroll to position [982, 0]
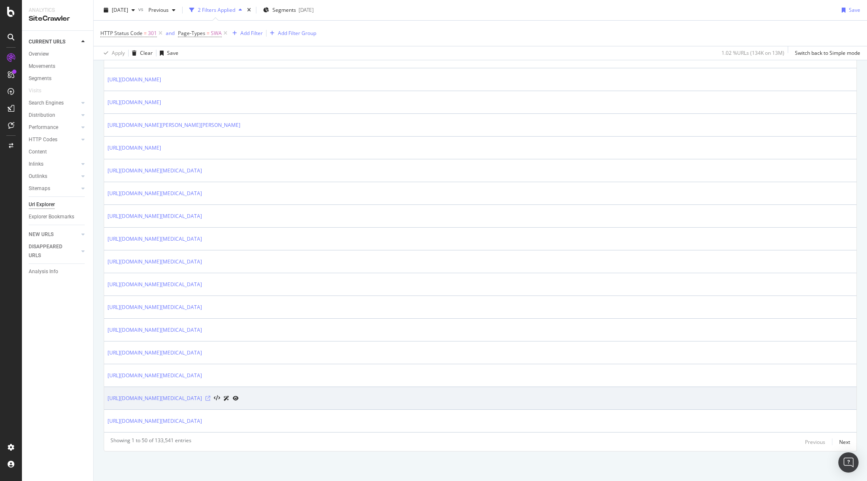
click at [210, 396] on icon at bounding box center [207, 398] width 5 height 5
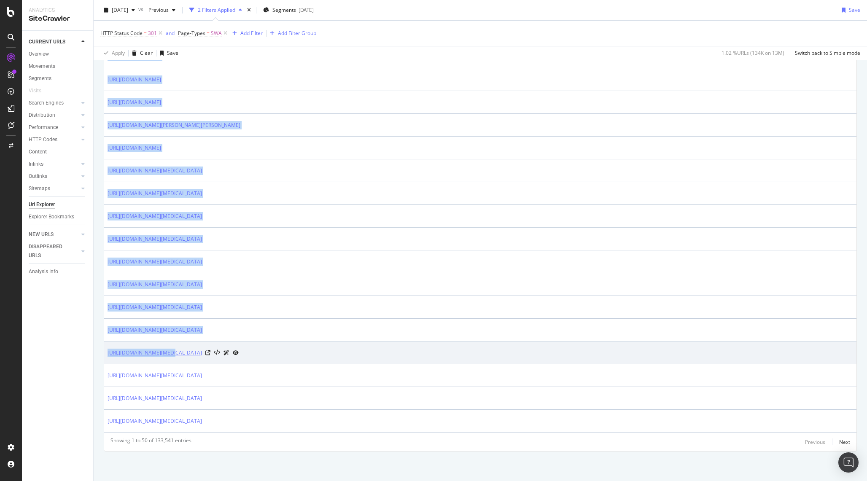
drag, startPoint x: 100, startPoint y: 349, endPoint x: 169, endPoint y: 350, distance: 68.3
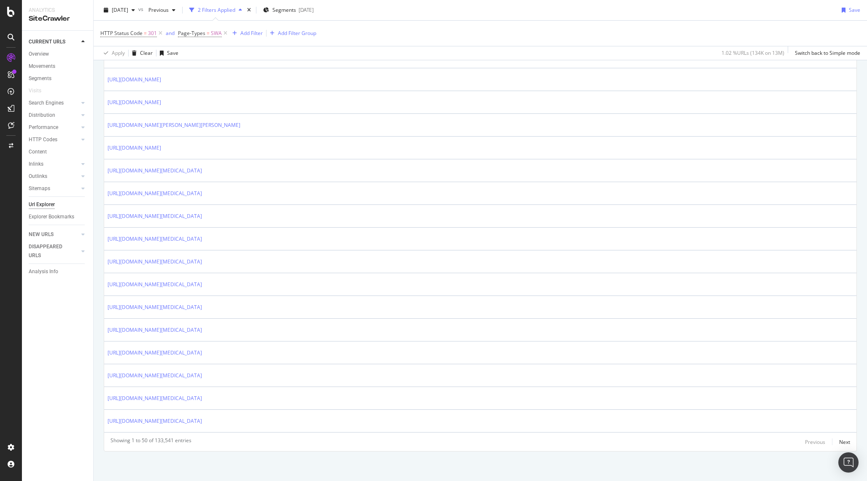
click at [93, 363] on div "CURRENT URLS Overview Movements Segments Visits Search Engines Top Charts Segme…" at bounding box center [57, 256] width 71 height 450
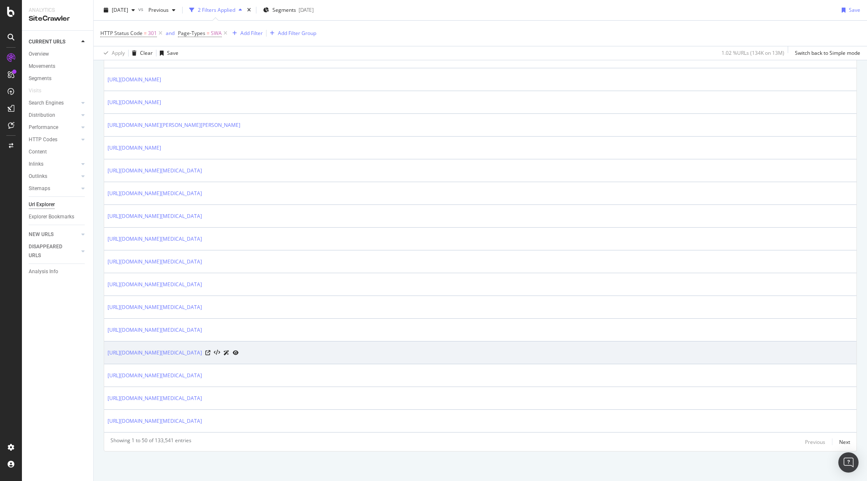
drag, startPoint x: 103, startPoint y: 350, endPoint x: 112, endPoint y: 362, distance: 14.4
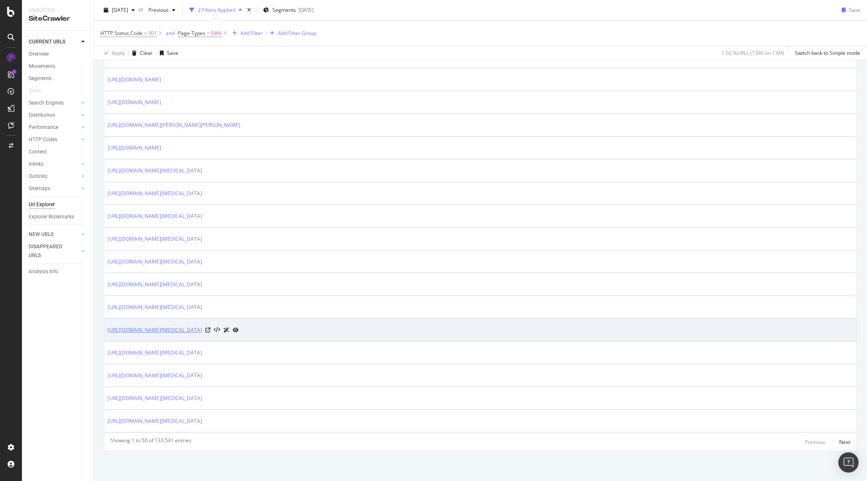
copy link "https://www.trendyol.com/501-525-l-altus-beyaz-x-b105053-r3-a266-v1200386"
drag, startPoint x: 105, startPoint y: 331, endPoint x: 291, endPoint y: 333, distance: 185.9
click at [291, 333] on td "https://www.trendyol.com/501-525-l-altus-beyaz-x-b105053-r3-a266-v1200386" at bounding box center [480, 330] width 752 height 23
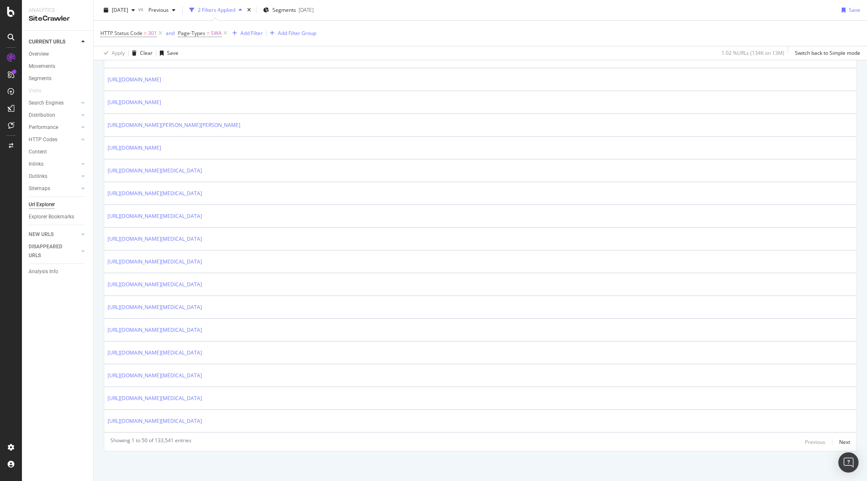
click at [851, 441] on div "Showing 1 to 50 of 133,541 entries Previous Next" at bounding box center [480, 442] width 752 height 10
click at [835, 441] on div "Previous Next" at bounding box center [827, 442] width 45 height 10
click at [849, 440] on div "Next" at bounding box center [844, 441] width 11 height 7
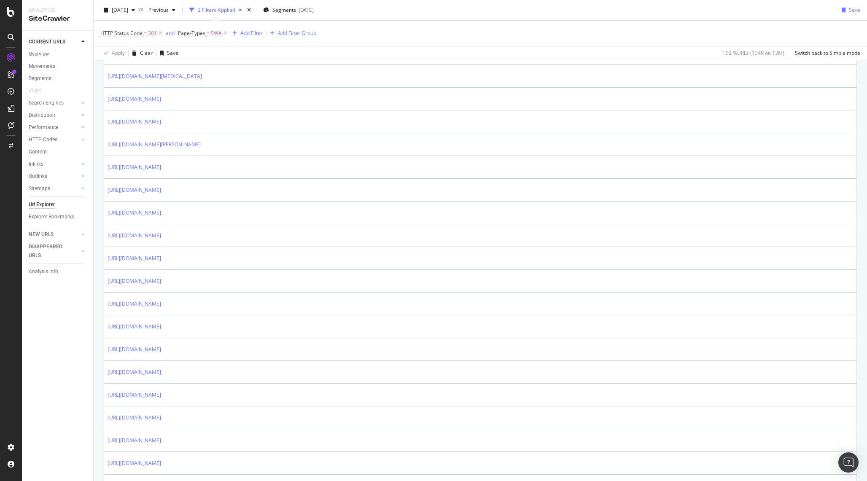
scroll to position [486, 0]
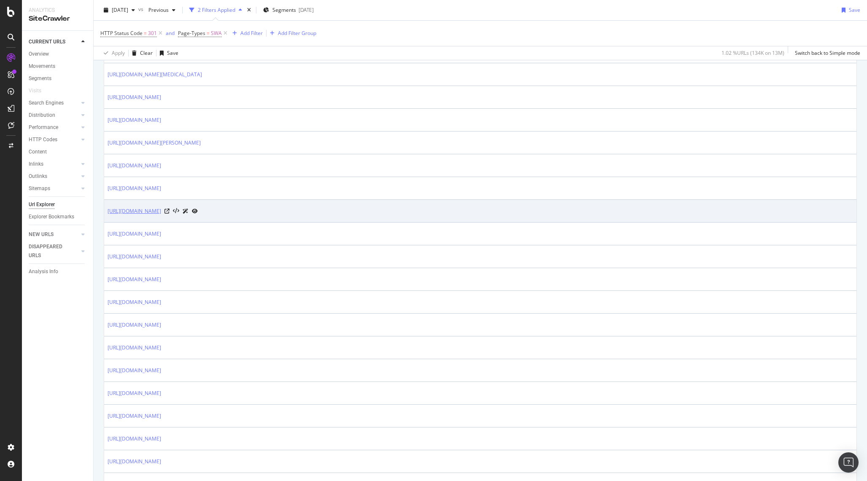
click at [161, 212] on link "https://www.trendyol.com/hamile-etek-x-c69-a710-v1181046" at bounding box center [134, 211] width 54 height 8
click at [169, 212] on icon at bounding box center [166, 211] width 5 height 5
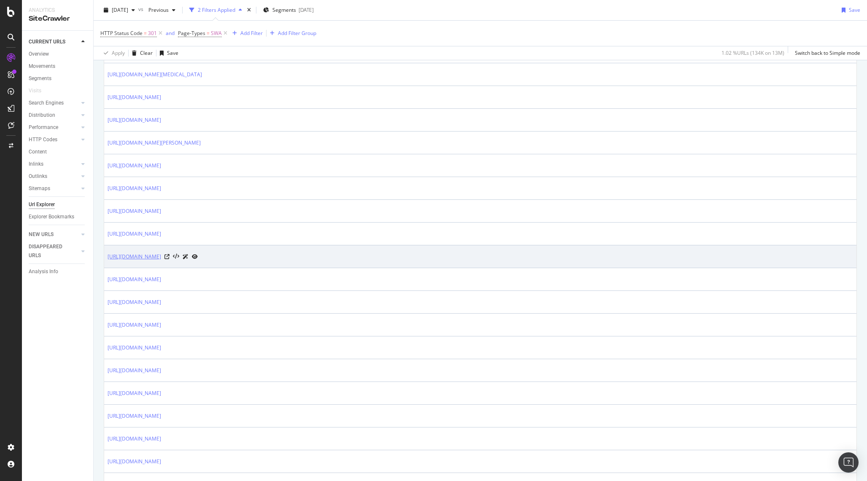
scroll to position [982, 0]
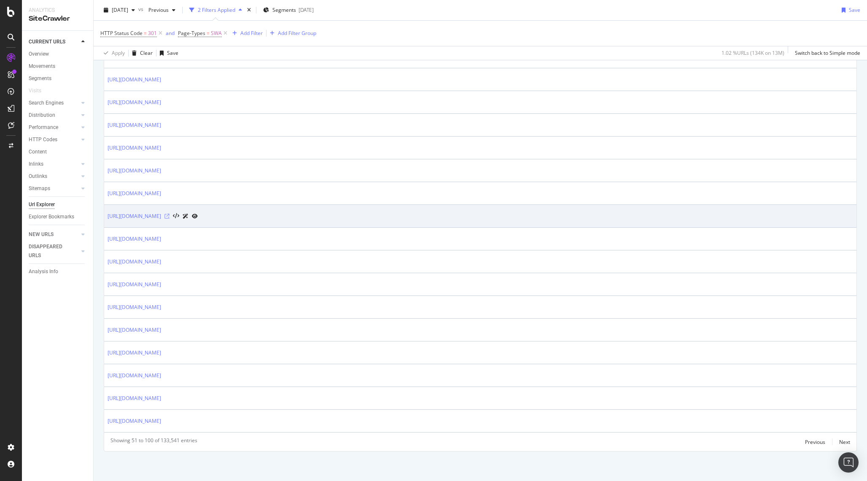
click at [169, 215] on icon at bounding box center [166, 216] width 5 height 5
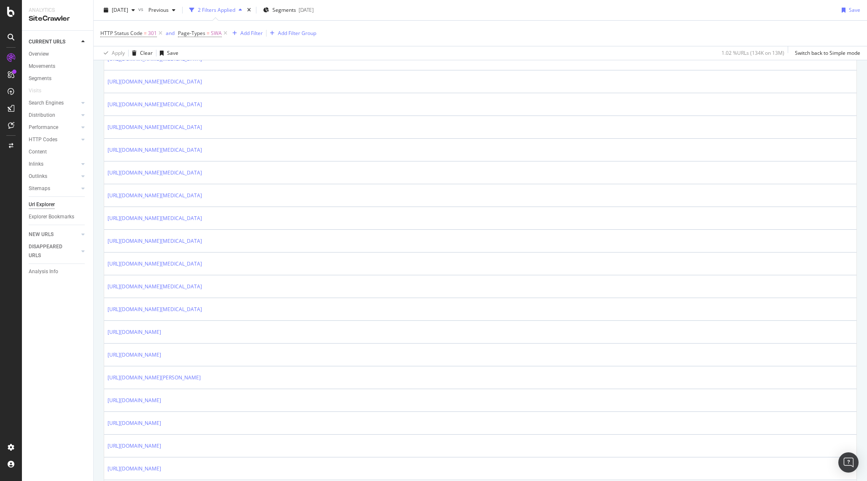
scroll to position [0, 0]
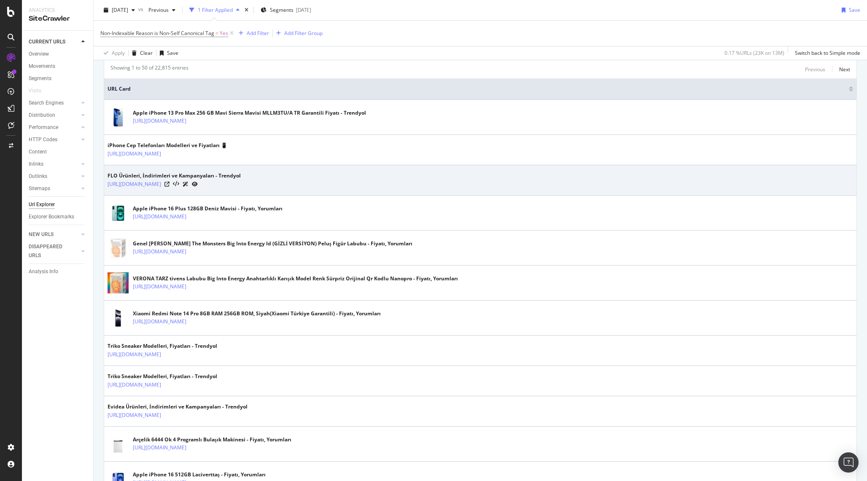
scroll to position [175, 0]
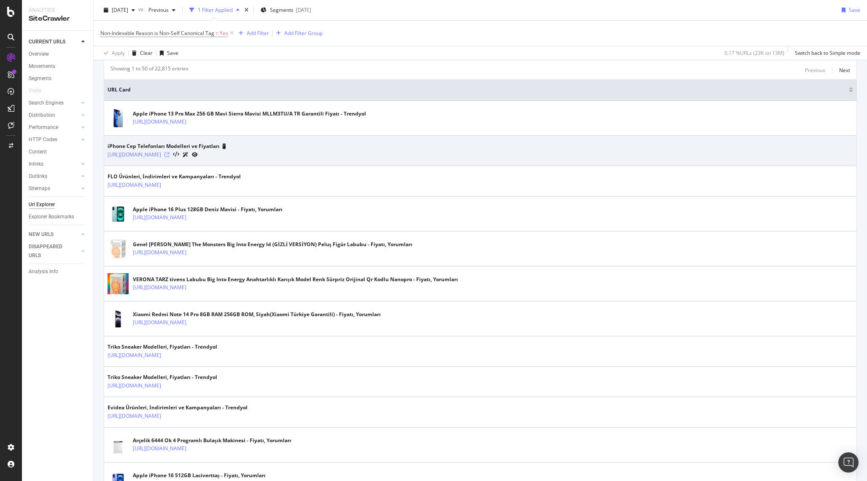
click at [169, 152] on icon at bounding box center [166, 154] width 5 height 5
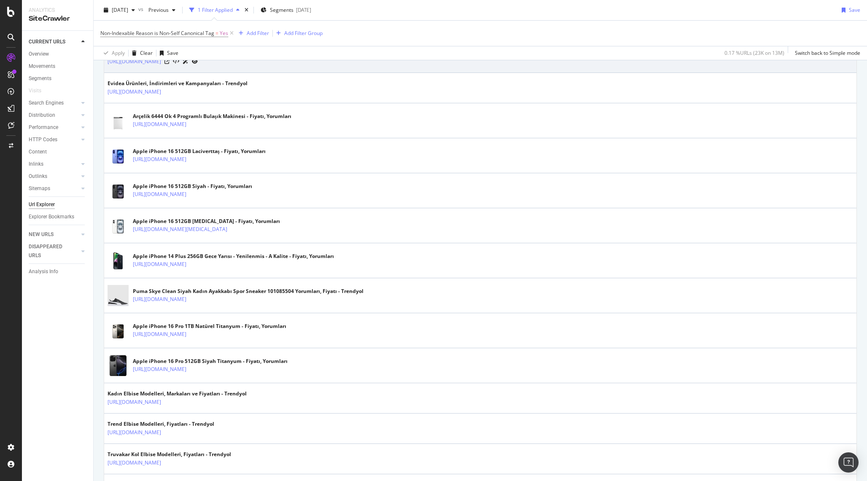
scroll to position [724, 0]
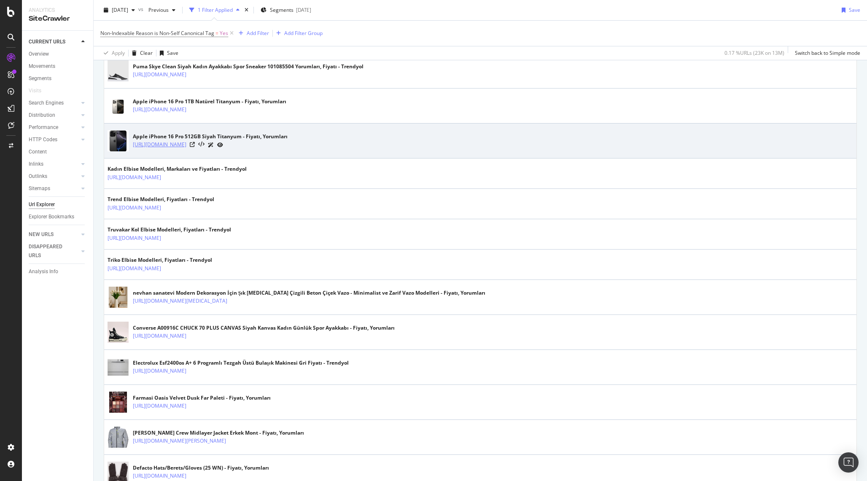
click at [186, 145] on link "https://www.trendyol.com/apple/iphone-16-pro-512gb-siyah-titanyum-p-857296089" at bounding box center [160, 144] width 54 height 8
click at [195, 144] on icon at bounding box center [192, 144] width 5 height 5
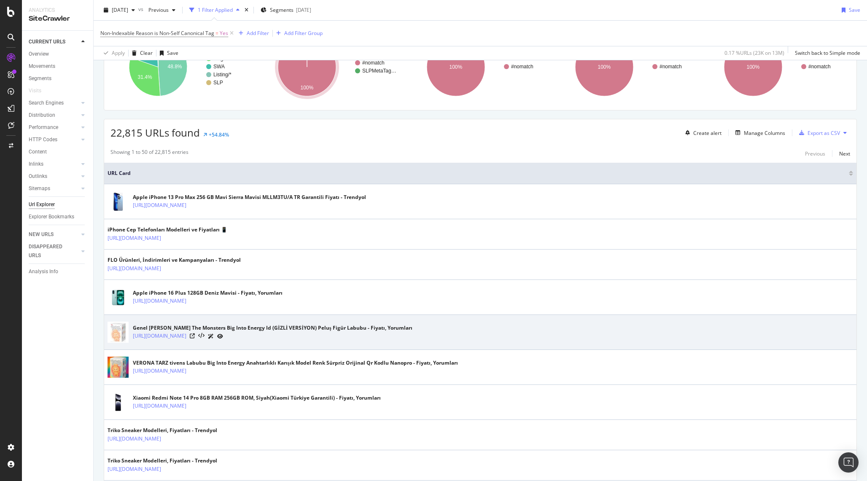
scroll to position [144, 0]
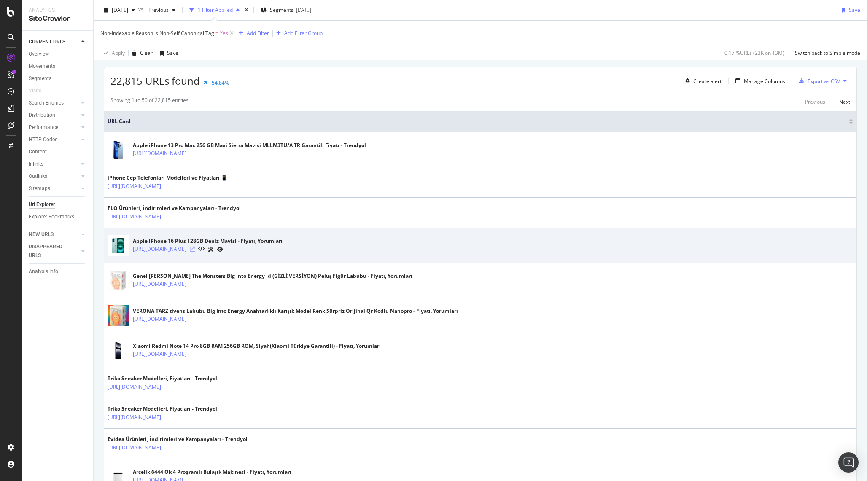
click at [195, 249] on icon at bounding box center [192, 249] width 5 height 5
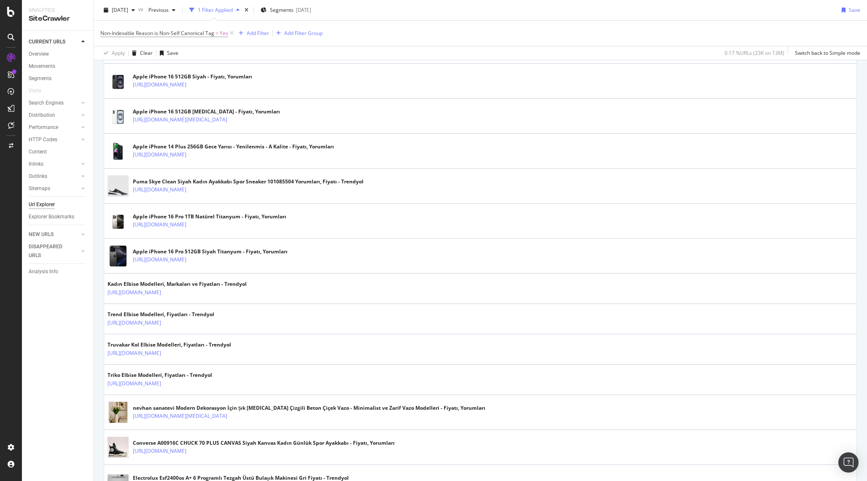
scroll to position [626, 0]
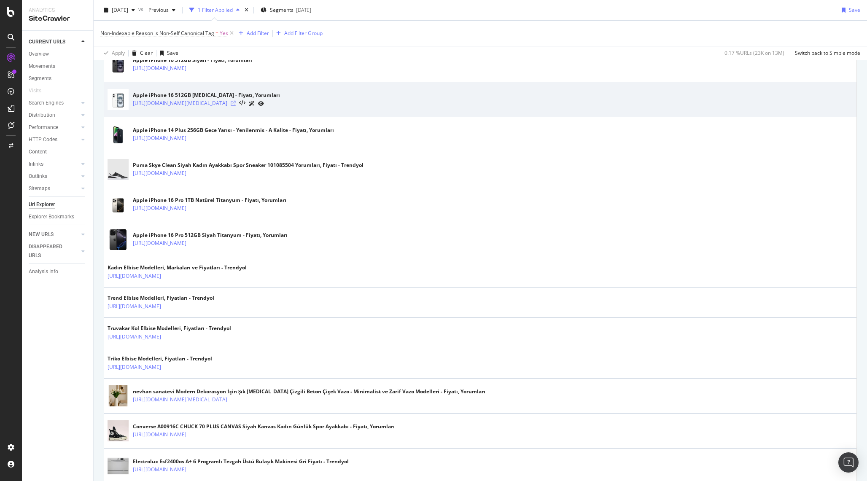
click at [236, 103] on icon at bounding box center [233, 103] width 5 height 5
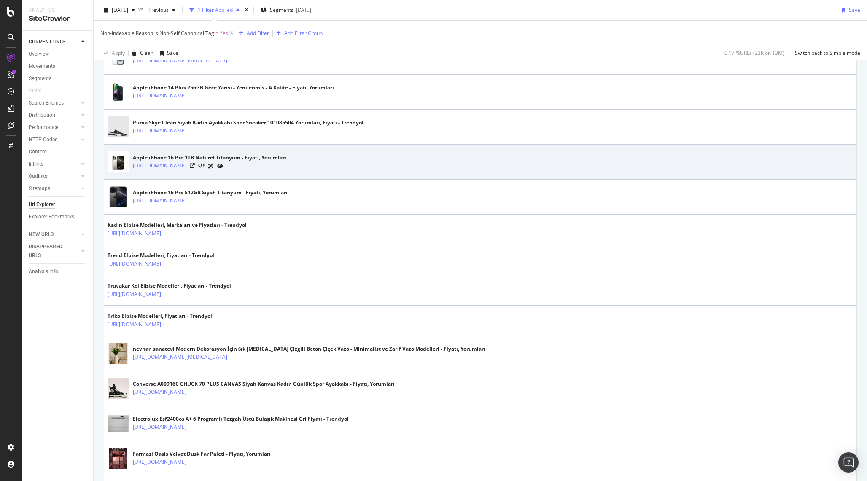
scroll to position [666, 0]
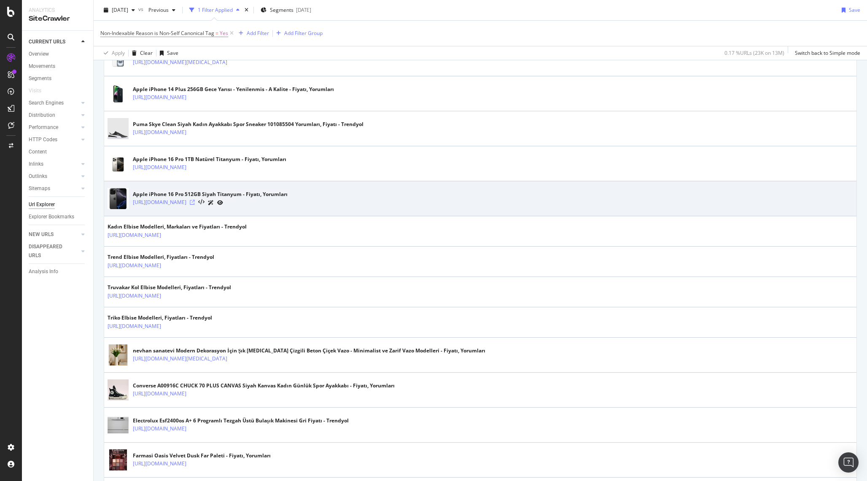
click at [195, 201] on icon at bounding box center [192, 202] width 5 height 5
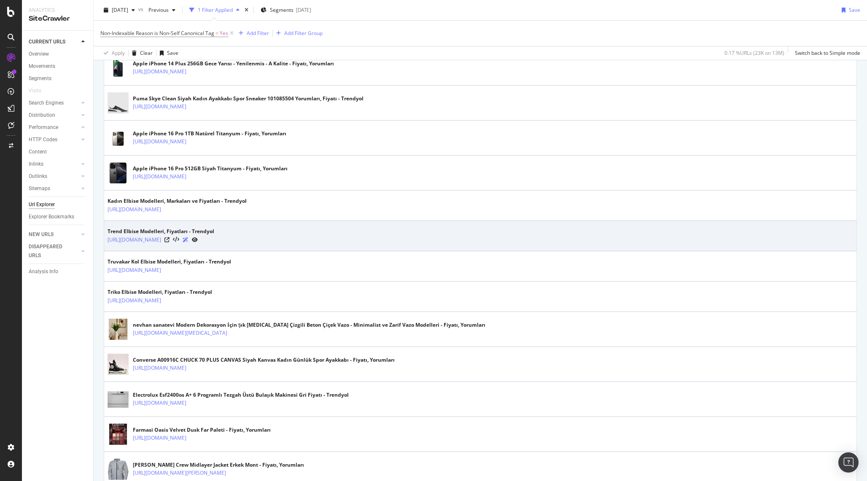
scroll to position [696, 0]
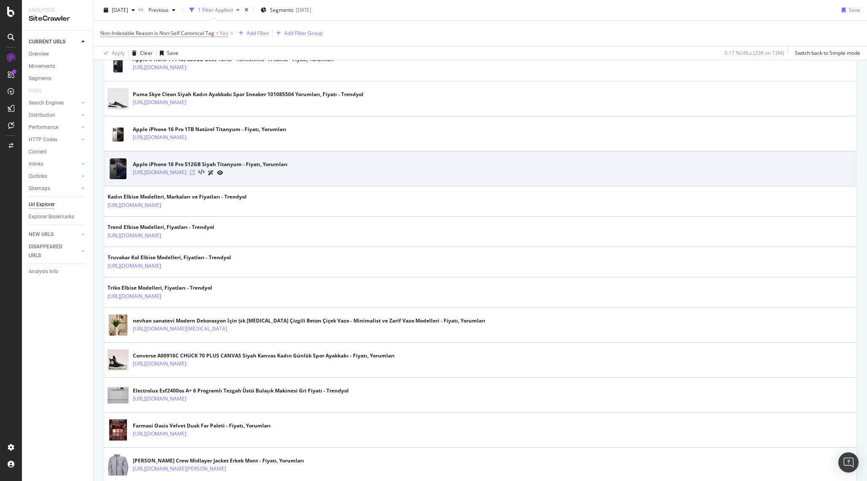
click at [195, 174] on icon at bounding box center [192, 172] width 5 height 5
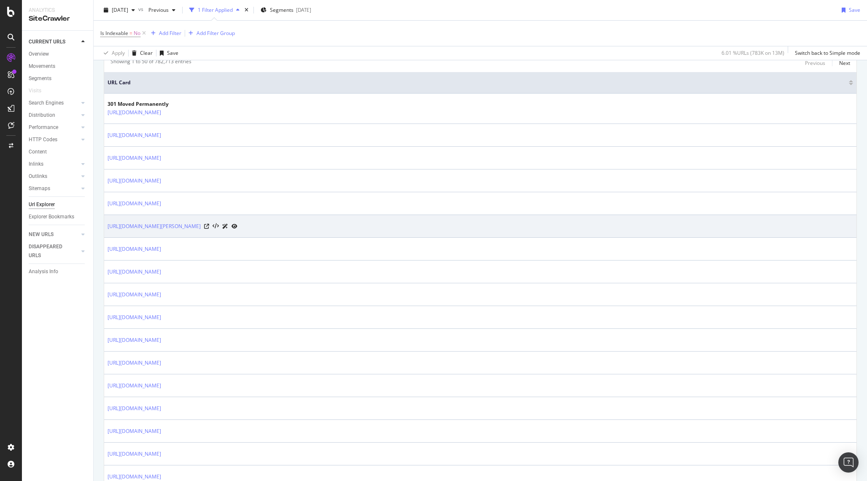
scroll to position [183, 0]
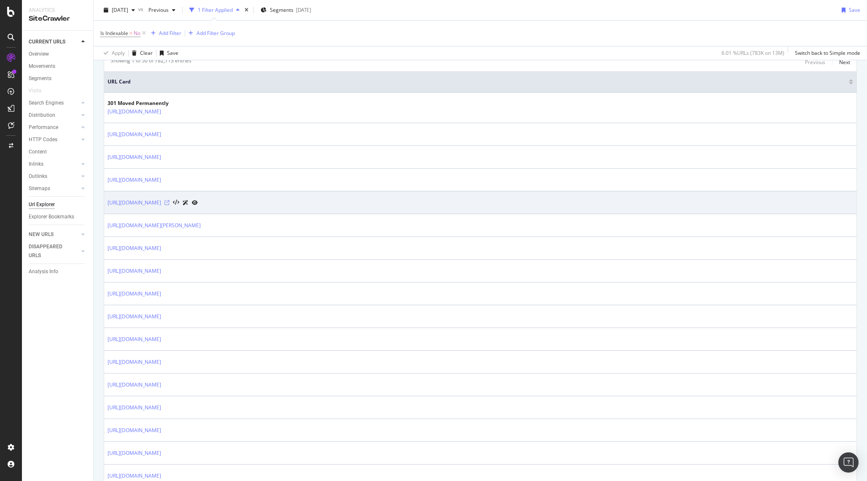
click at [169, 203] on icon at bounding box center [166, 202] width 5 height 5
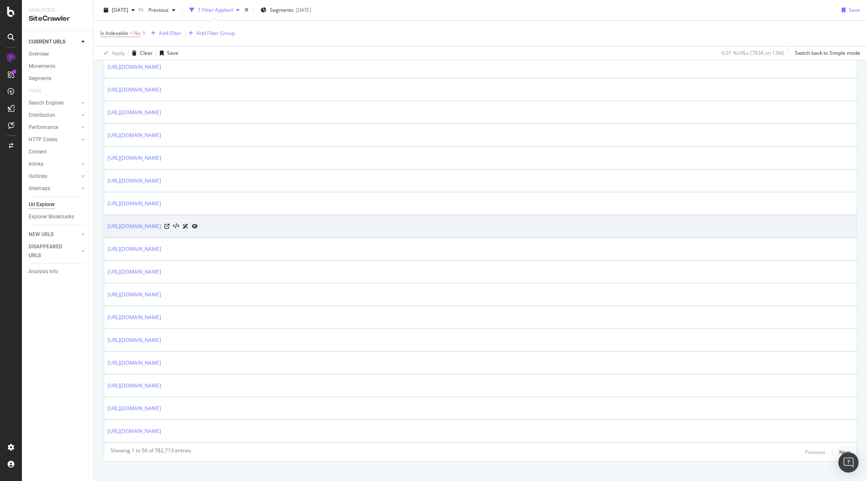
scroll to position [990, 0]
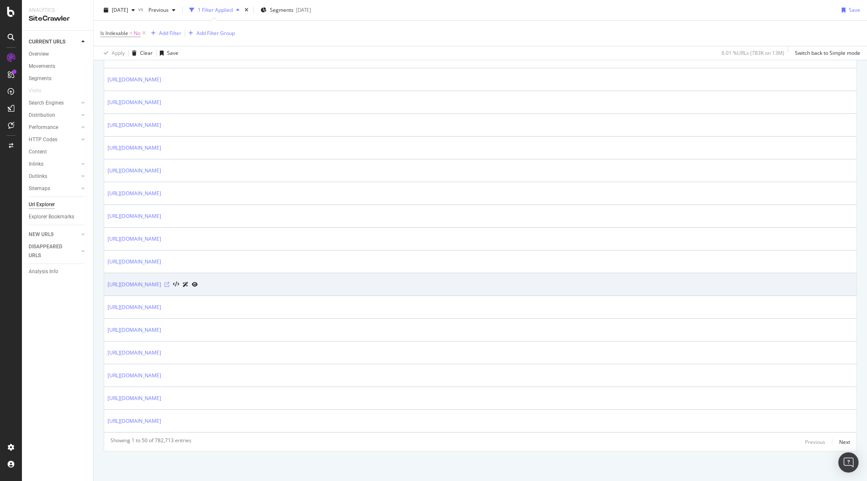
click at [169, 285] on icon at bounding box center [166, 284] width 5 height 5
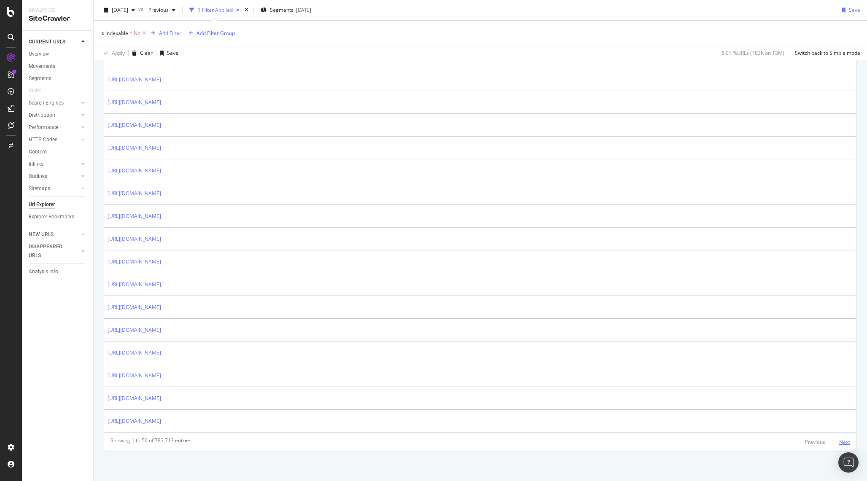
click at [843, 439] on div "Next" at bounding box center [844, 441] width 11 height 7
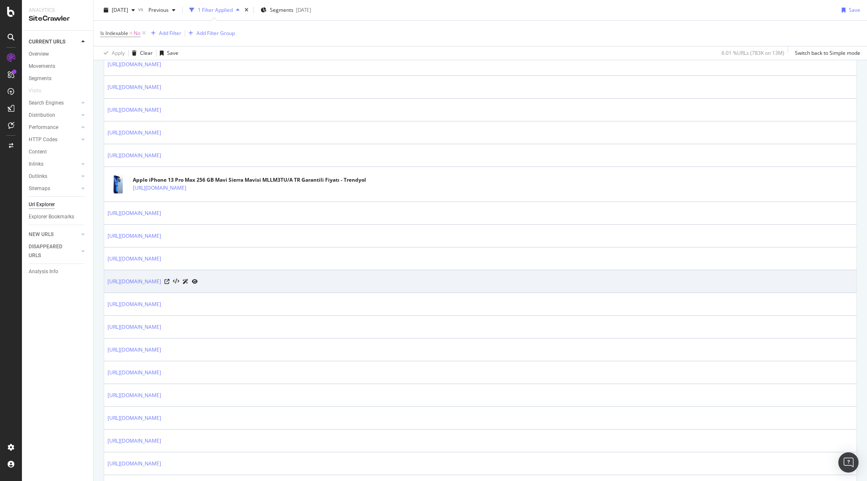
scroll to position [659, 0]
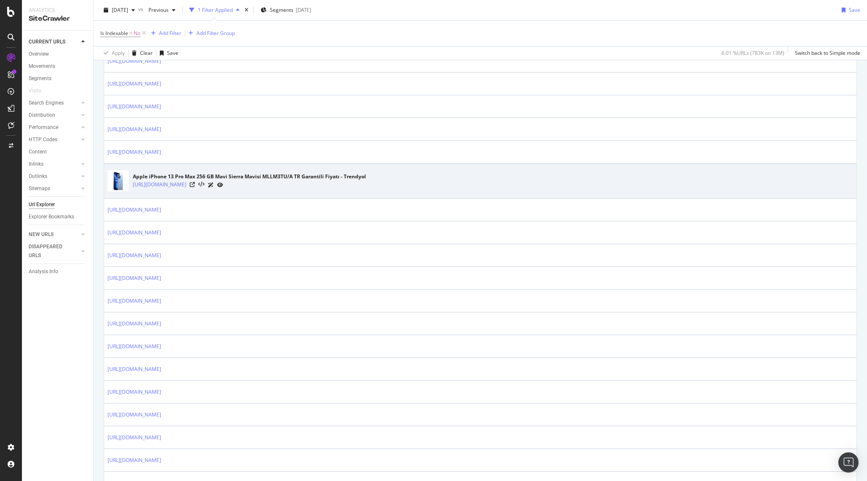
click at [223, 183] on div at bounding box center [206, 184] width 33 height 9
click at [195, 183] on icon at bounding box center [192, 184] width 5 height 5
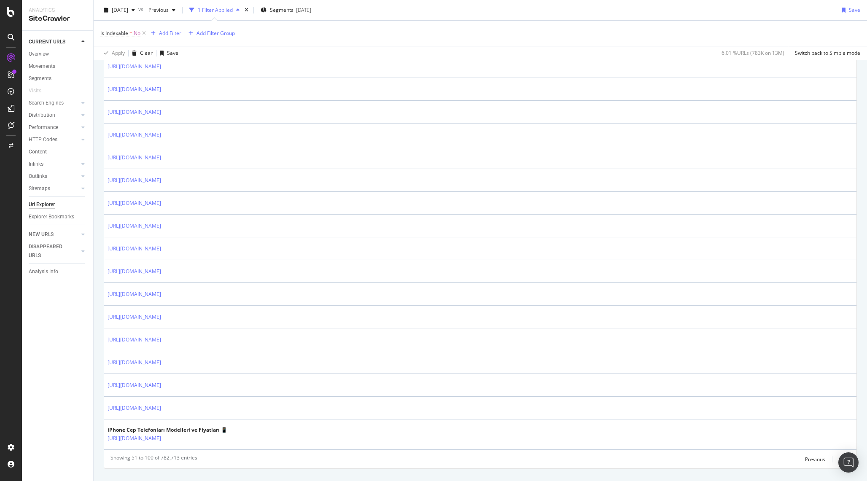
scroll to position [1002, 0]
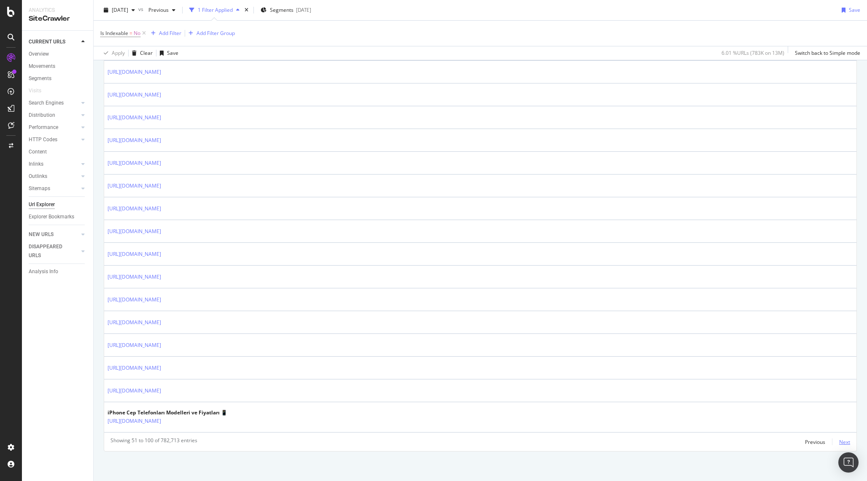
click at [845, 440] on div "Next" at bounding box center [844, 441] width 11 height 7
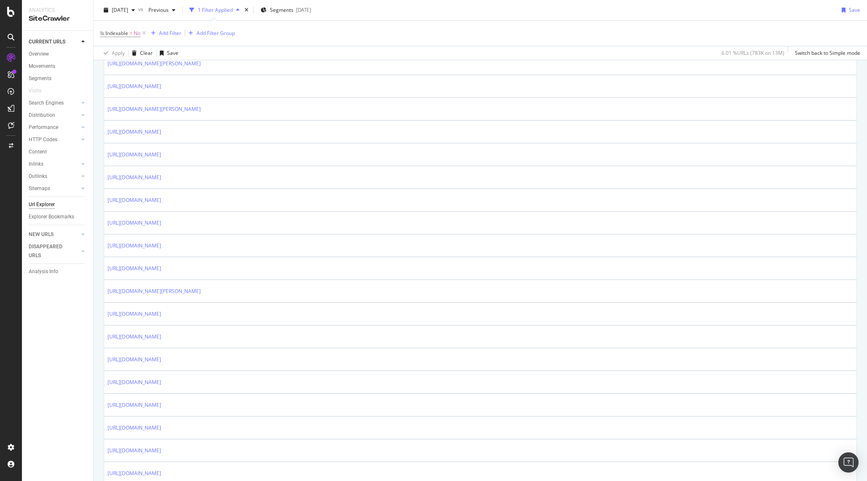
scroll to position [371, 0]
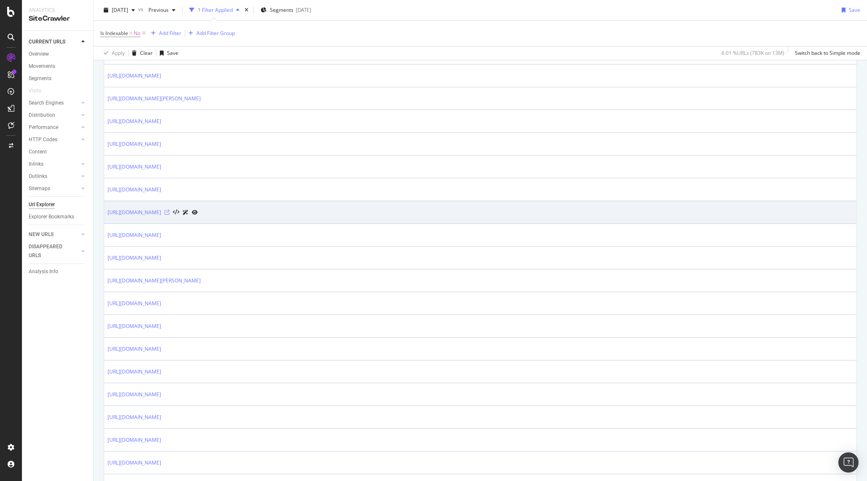
click at [169, 212] on icon at bounding box center [166, 212] width 5 height 5
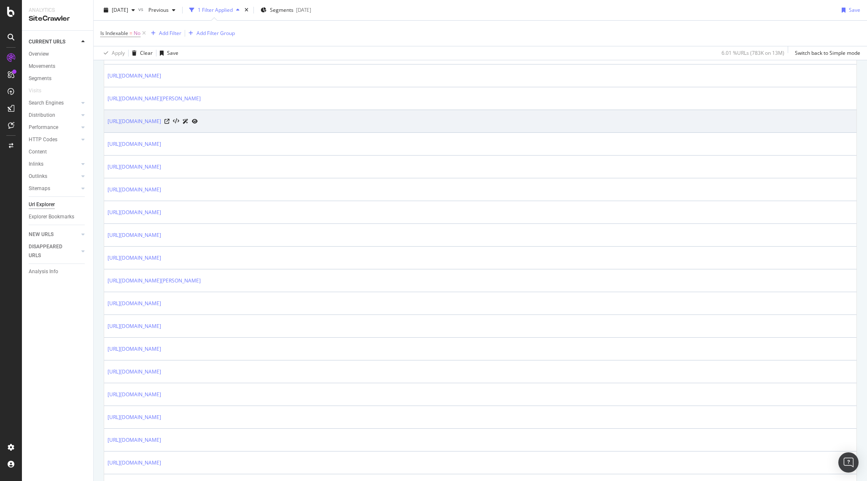
scroll to position [0, 0]
